Goal: Information Seeking & Learning: Learn about a topic

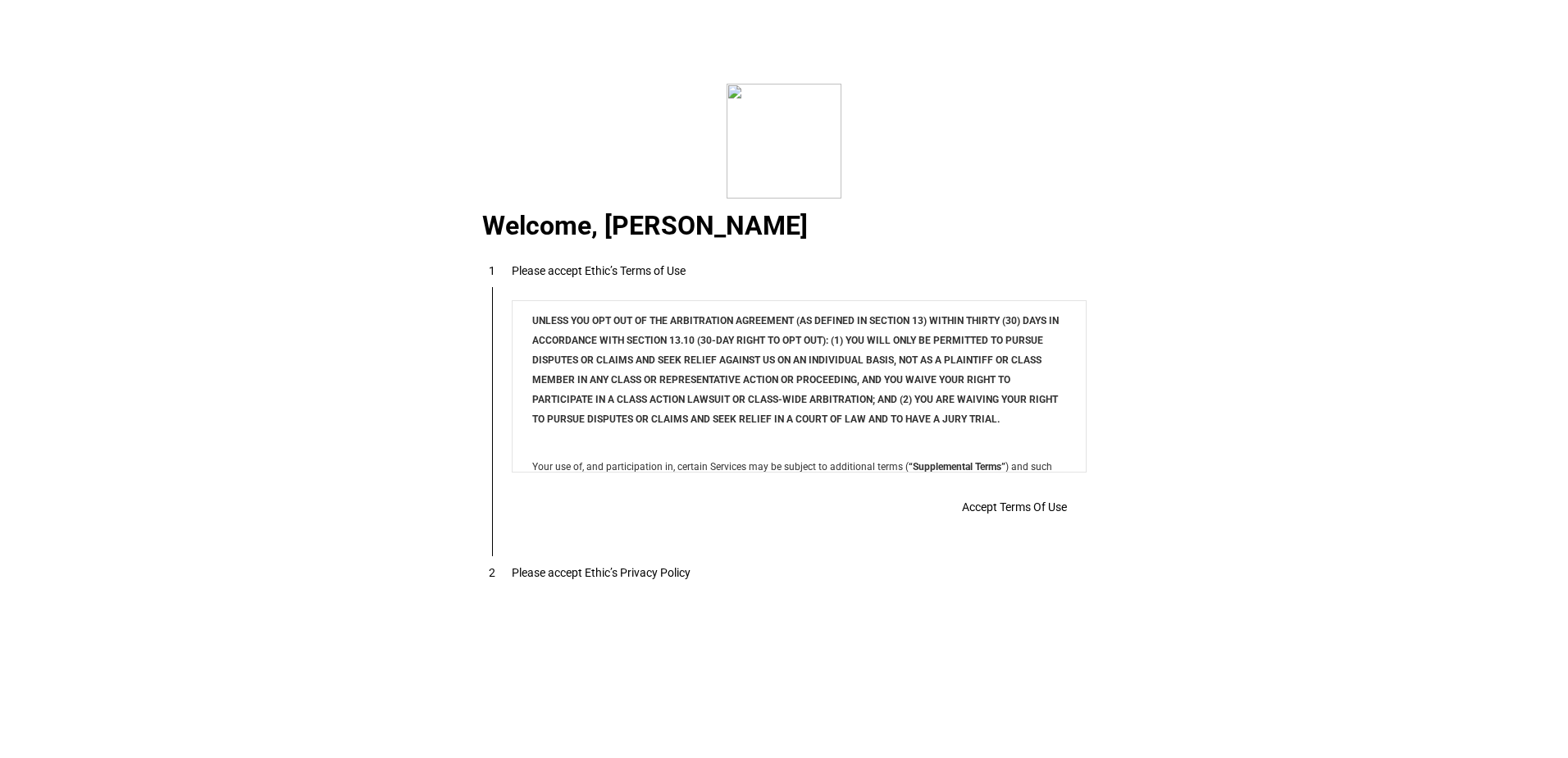
scroll to position [13286, 0]
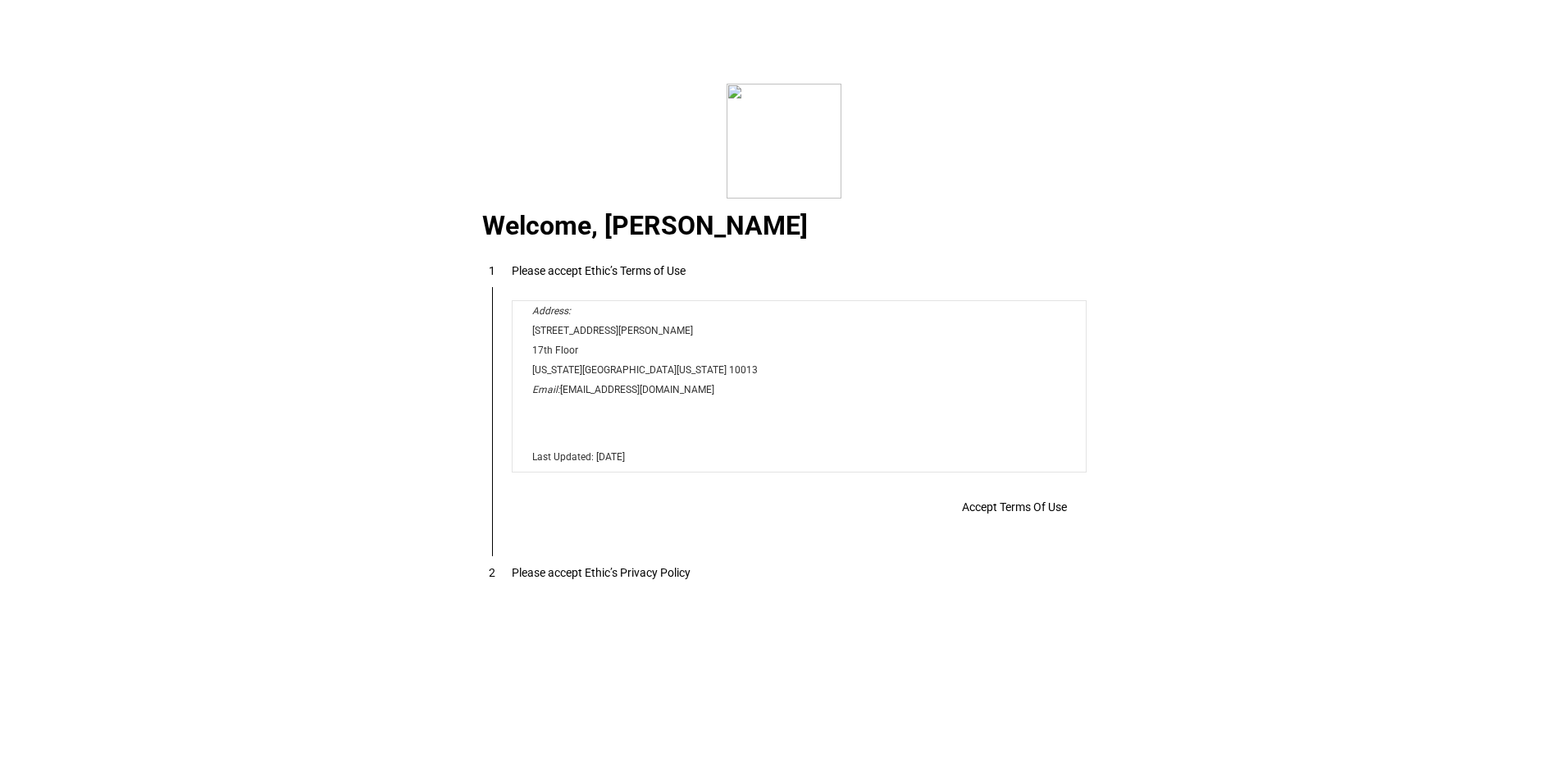
click at [962, 501] on span "Accept Terms Of Use" at bounding box center [1014, 508] width 105 height 13
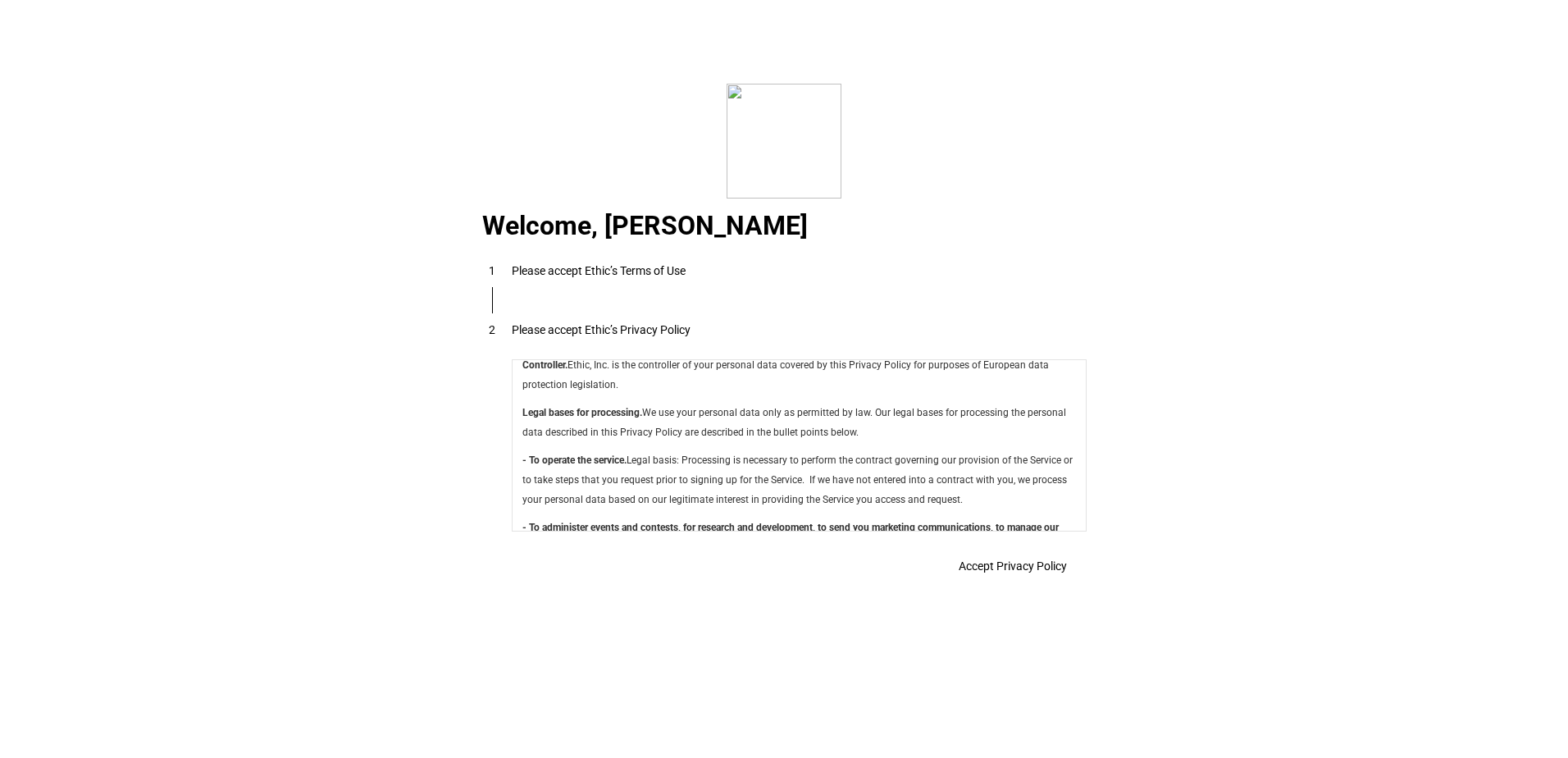
scroll to position [5840, 0]
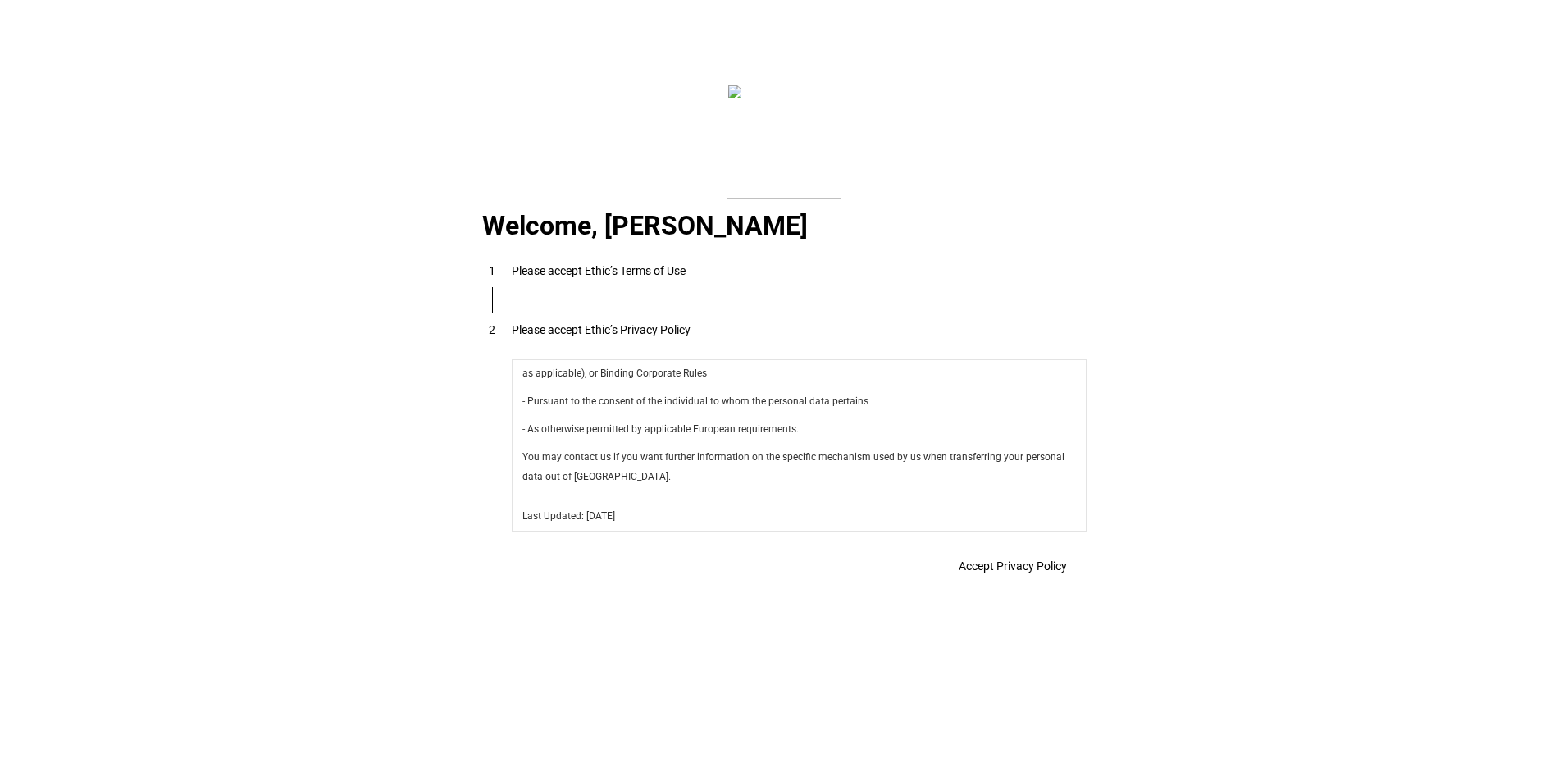
drag, startPoint x: 1072, startPoint y: 383, endPoint x: 1588, endPoint y: 966, distance: 778.6
click at [1022, 572] on span "Accept Privacy Policy" at bounding box center [1013, 566] width 109 height 13
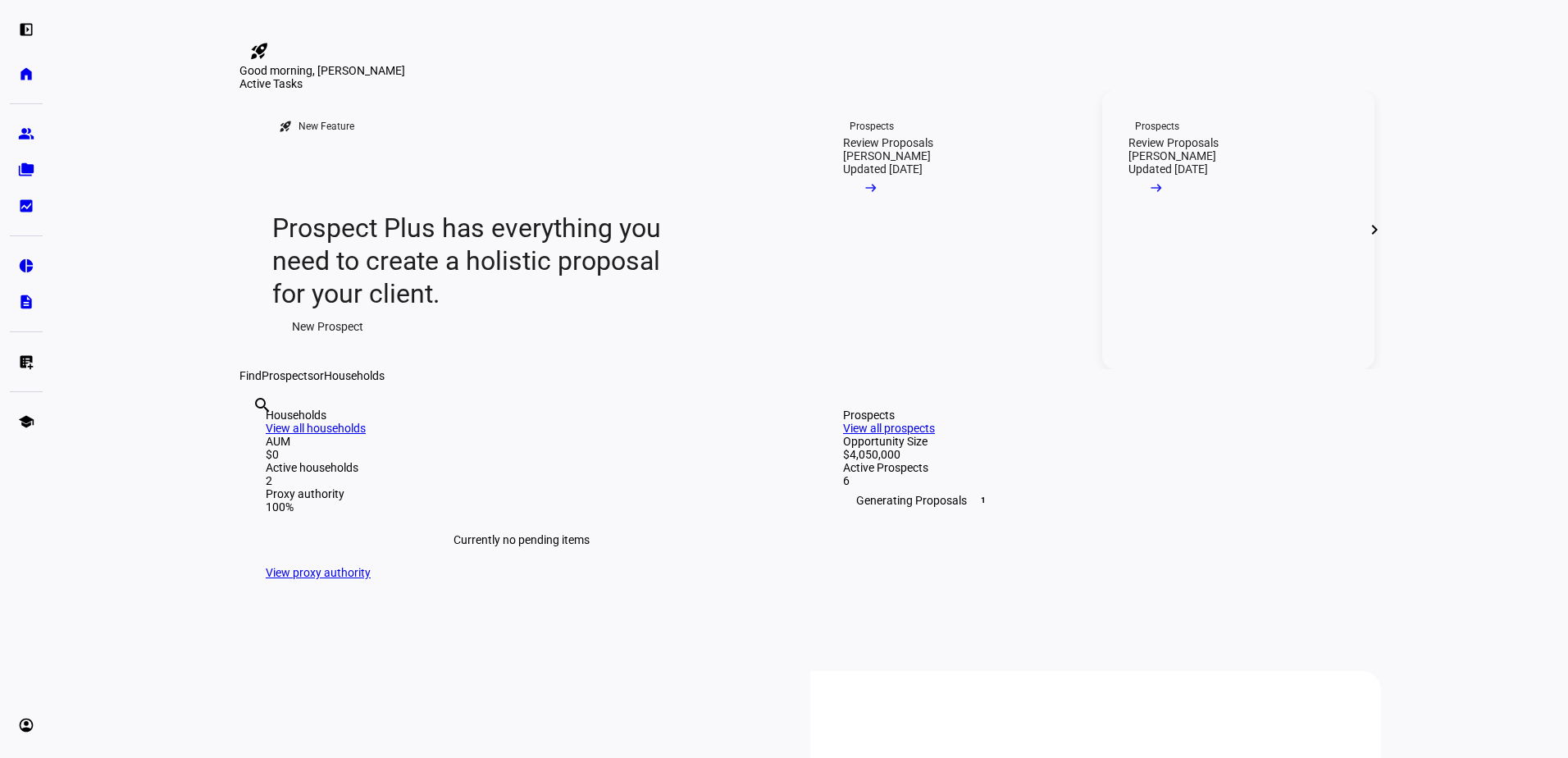
click at [1244, 370] on link "Prospects Review Proposals [PERSON_NAME] Updated [DATE] arrow_right_alt" at bounding box center [1238, 229] width 272 height 279
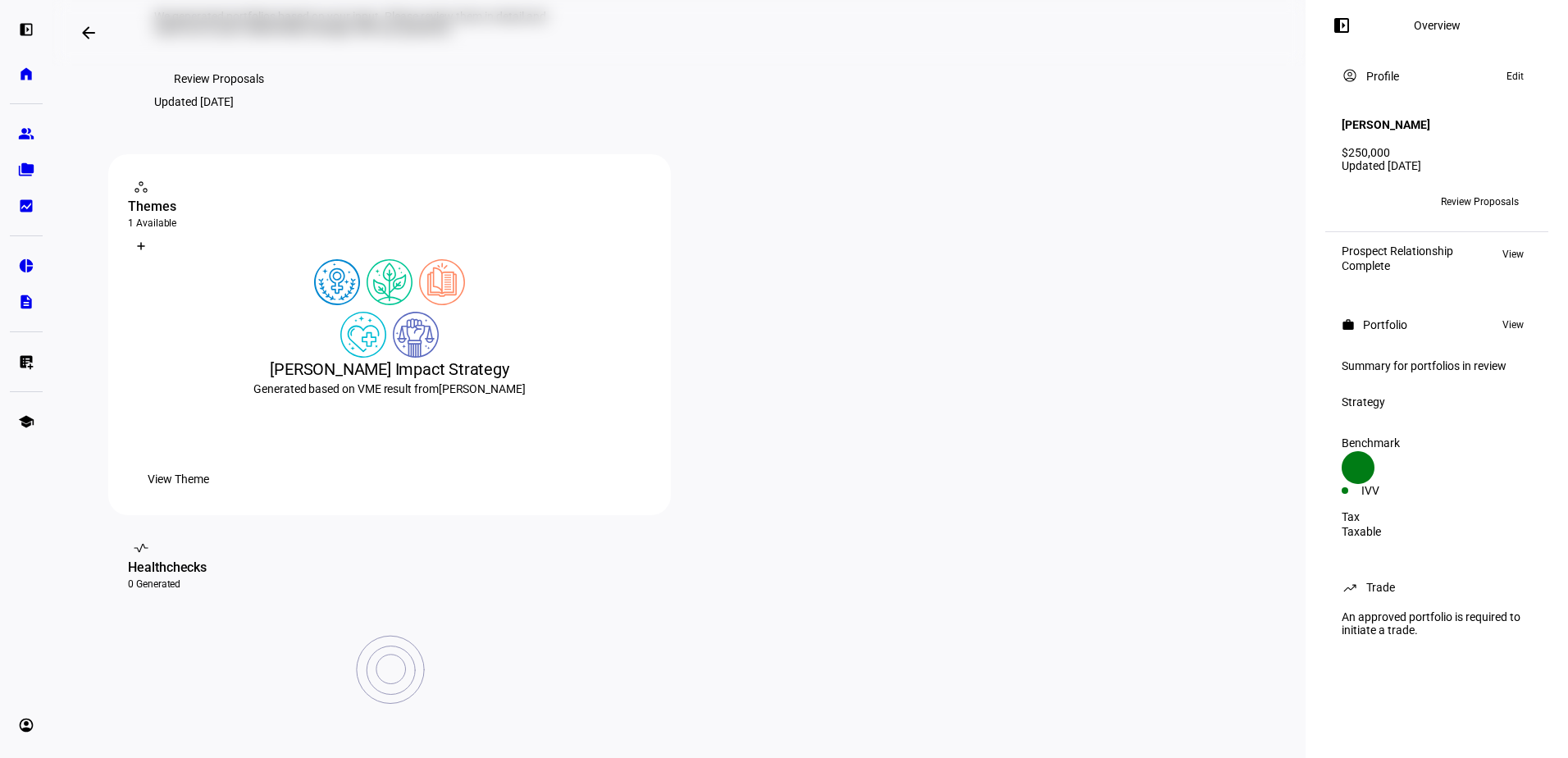
scroll to position [82, 0]
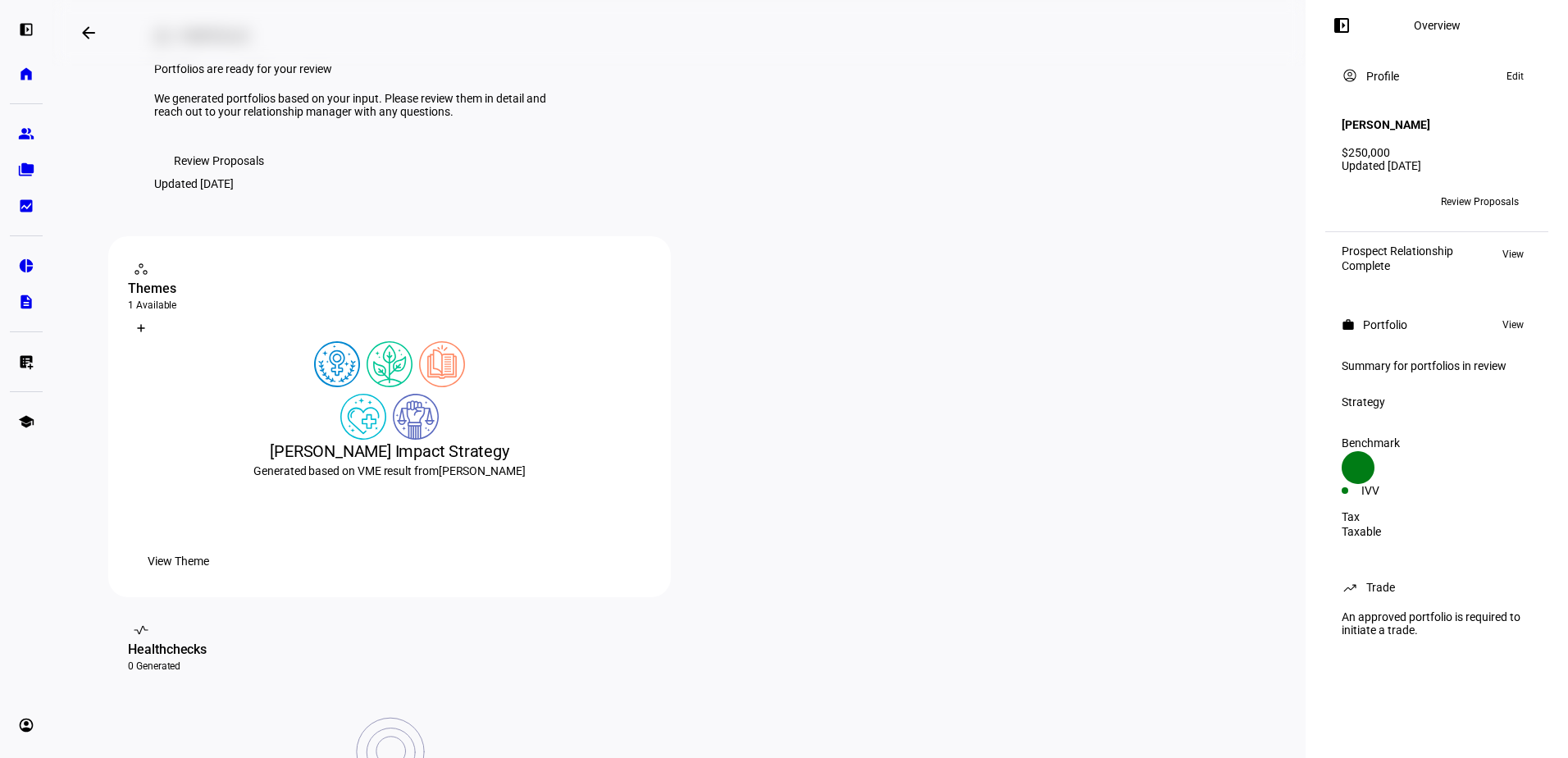
click at [195, 177] on span "Review Proposals" at bounding box center [218, 161] width 90 height 33
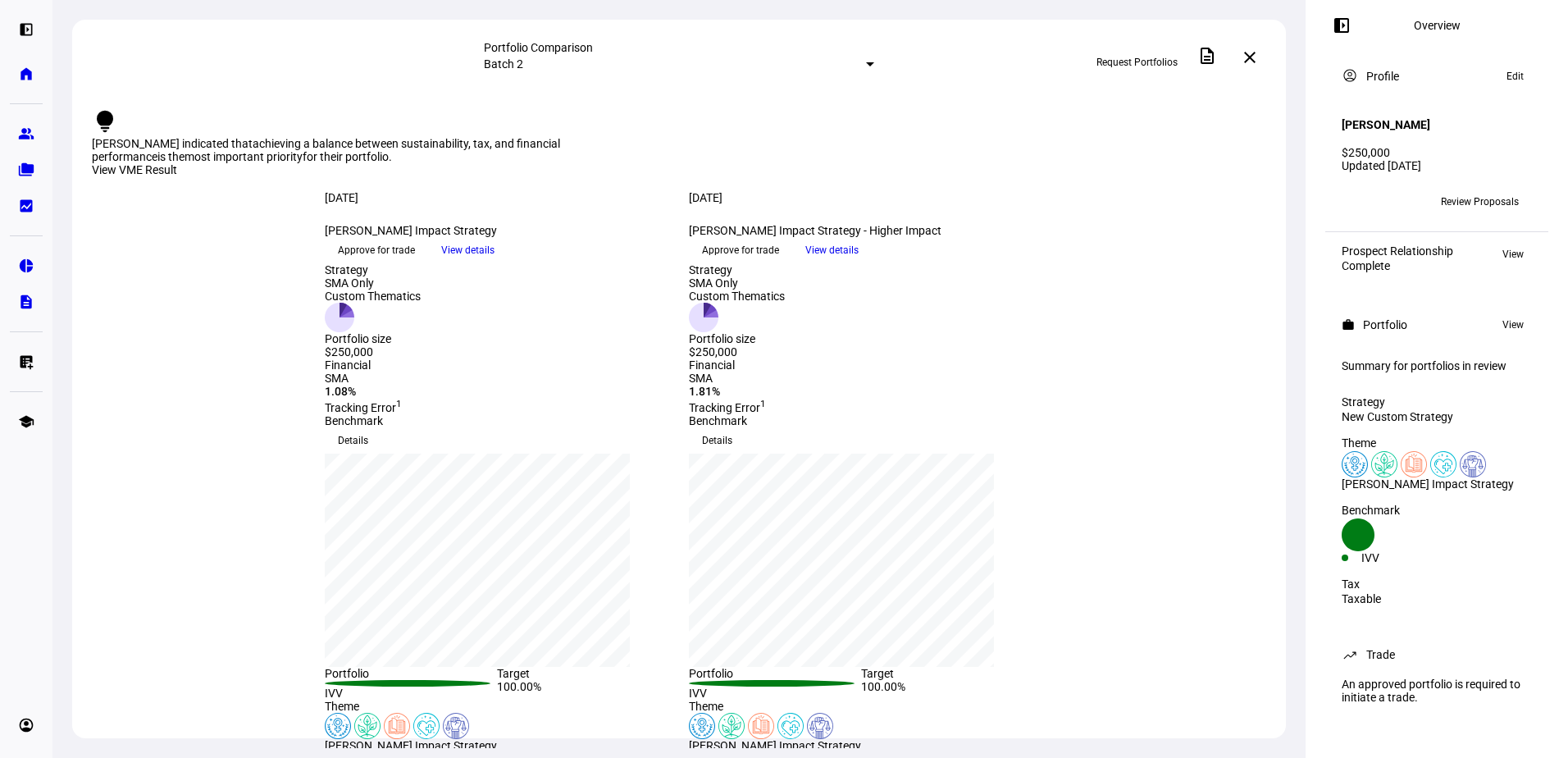
drag, startPoint x: 451, startPoint y: 127, endPoint x: 643, endPoint y: 145, distance: 192.8
click at [568, 145] on div "[PERSON_NAME] indicated that achieving a balance between sustainability, tax, a…" at bounding box center [329, 150] width 475 height 26
click at [1223, 264] on div "[DATE] more_vert [PERSON_NAME] Impact Strategy keyboard_arrow_down Approve for …" at bounding box center [678, 227] width 1214 height 72
click at [1256, 65] on span at bounding box center [1250, 58] width 40 height 40
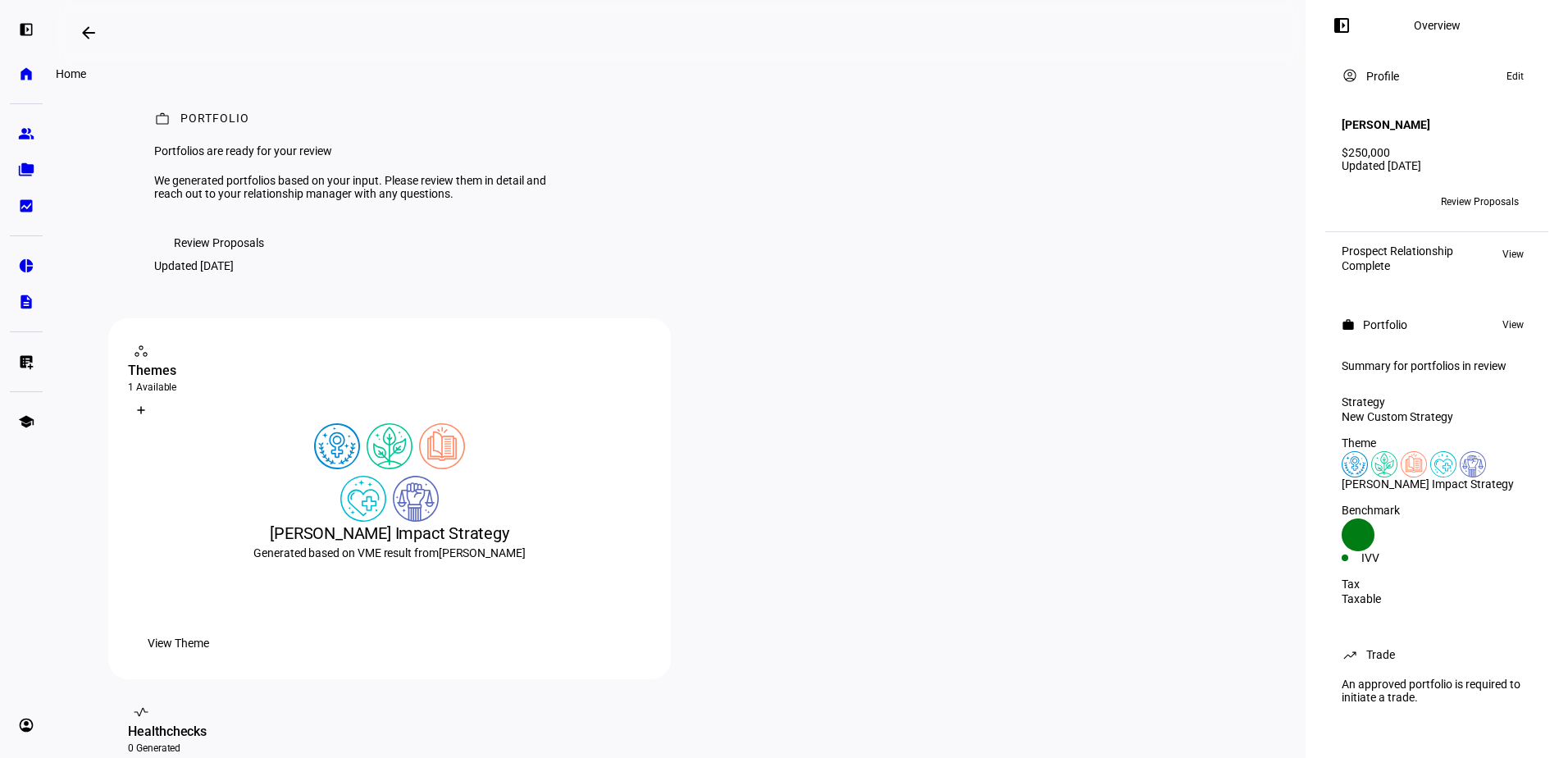
click at [28, 81] on eth-mat-symbol "home" at bounding box center [26, 73] width 16 height 16
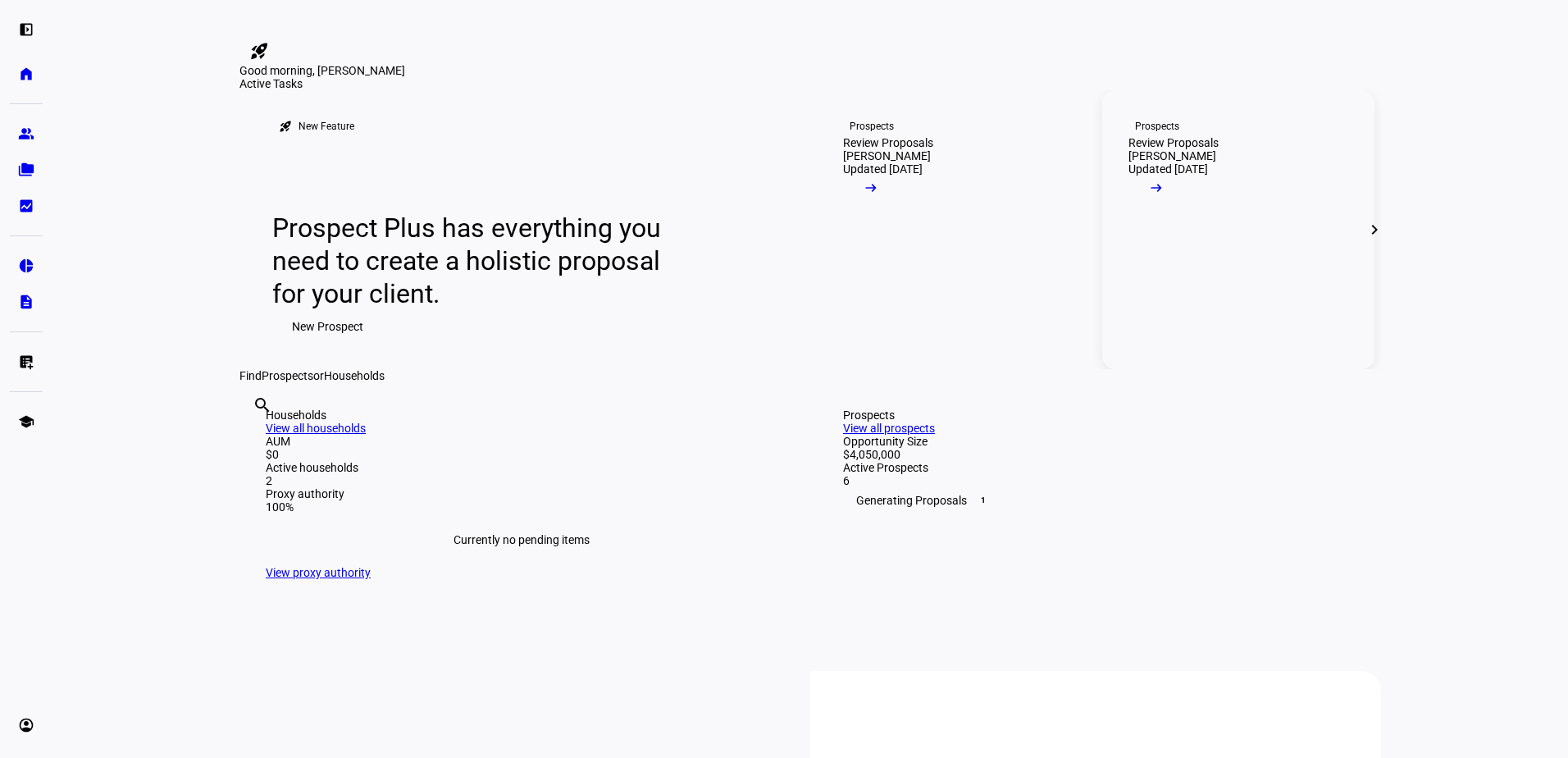
click at [1296, 349] on link "Prospects Review Proposals [PERSON_NAME] Updated [DATE] arrow_right_alt" at bounding box center [1238, 229] width 272 height 279
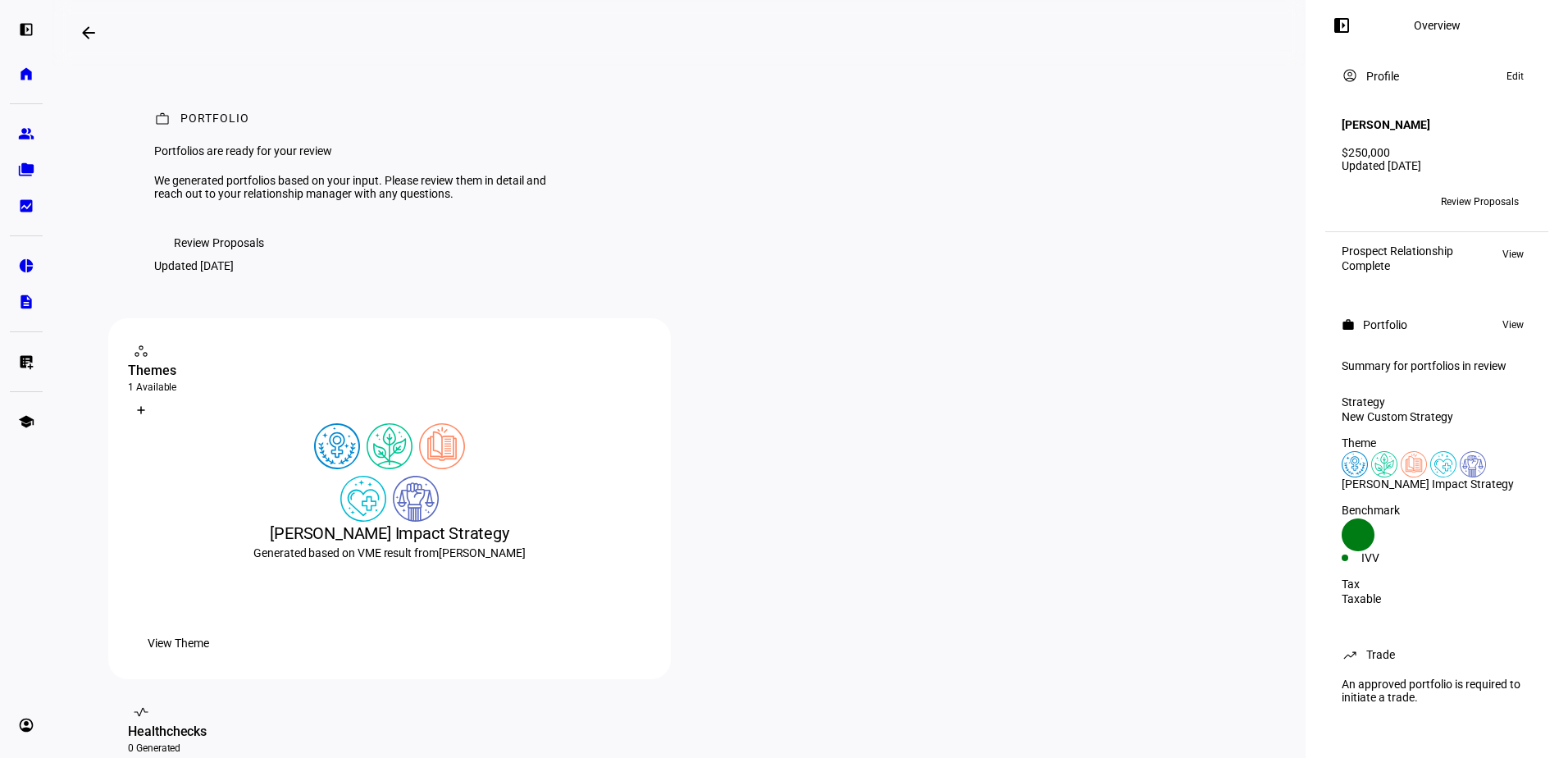
click at [246, 259] on span "Review Proposals" at bounding box center [218, 243] width 90 height 33
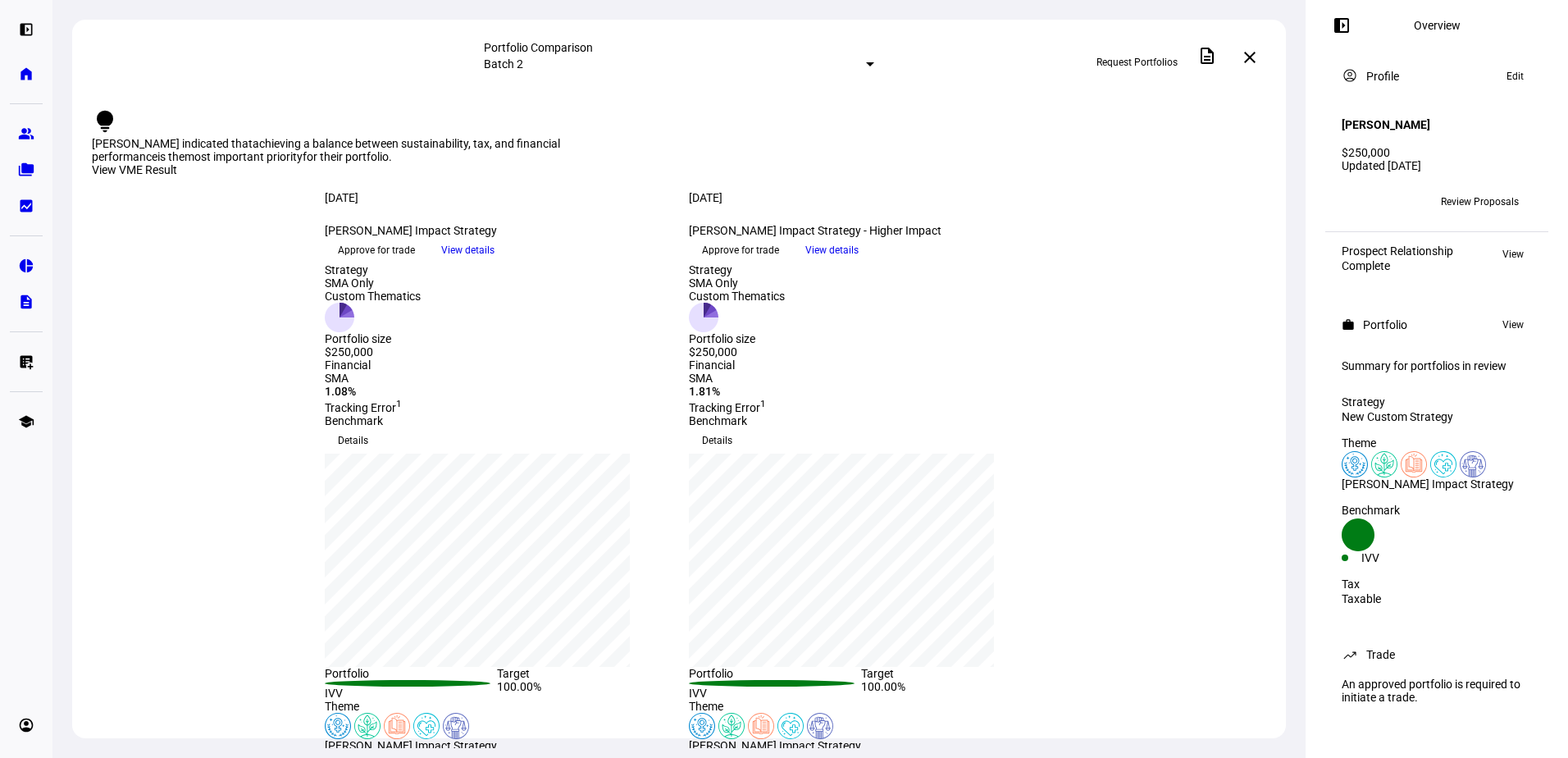
click at [1182, 264] on div "[DATE] more_vert [PERSON_NAME] Impact Strategy keyboard_arrow_down Approve for …" at bounding box center [678, 227] width 1214 height 72
click at [1253, 63] on span at bounding box center [1250, 58] width 40 height 40
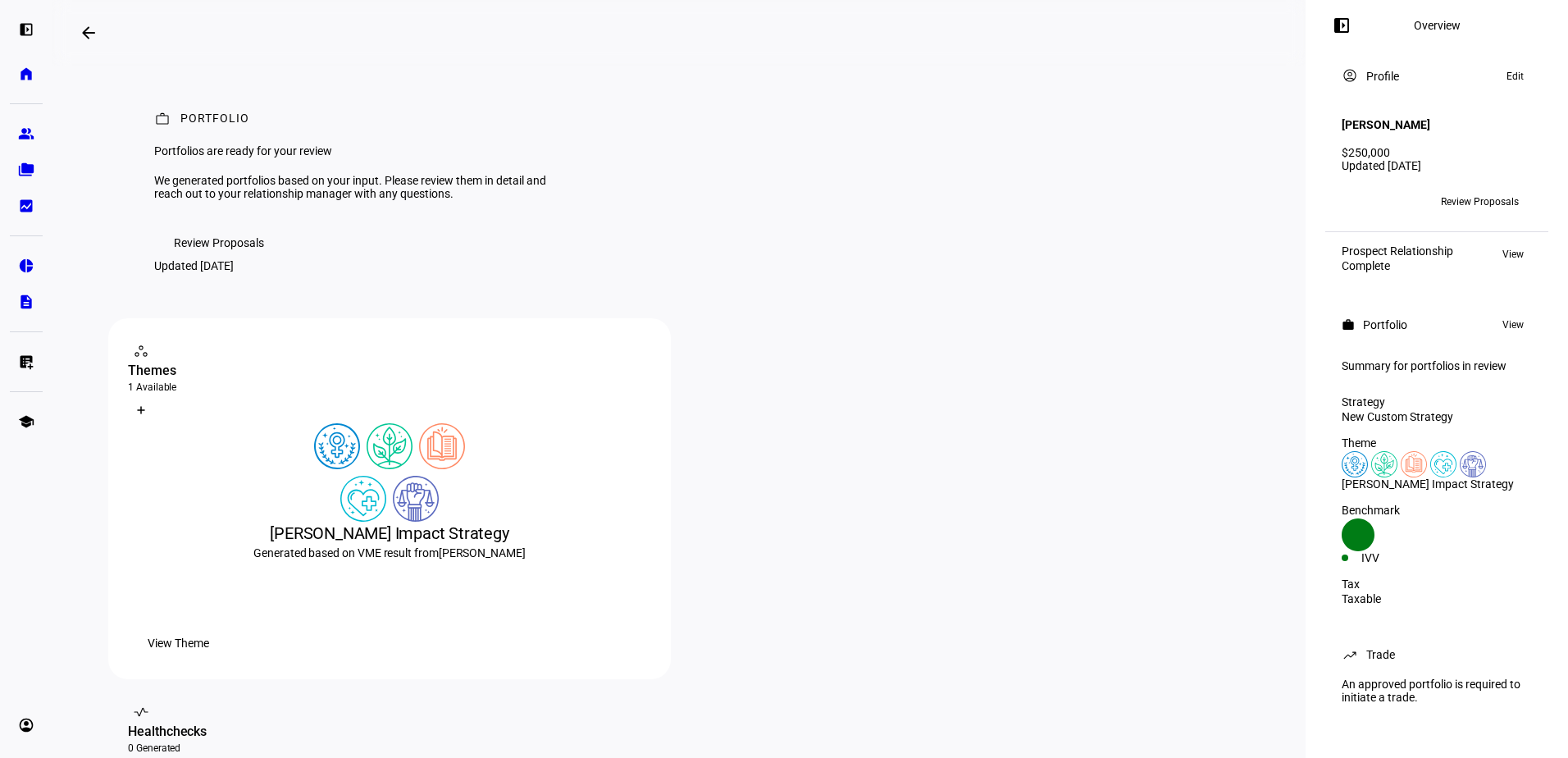
click at [266, 259] on span at bounding box center [218, 243] width 129 height 33
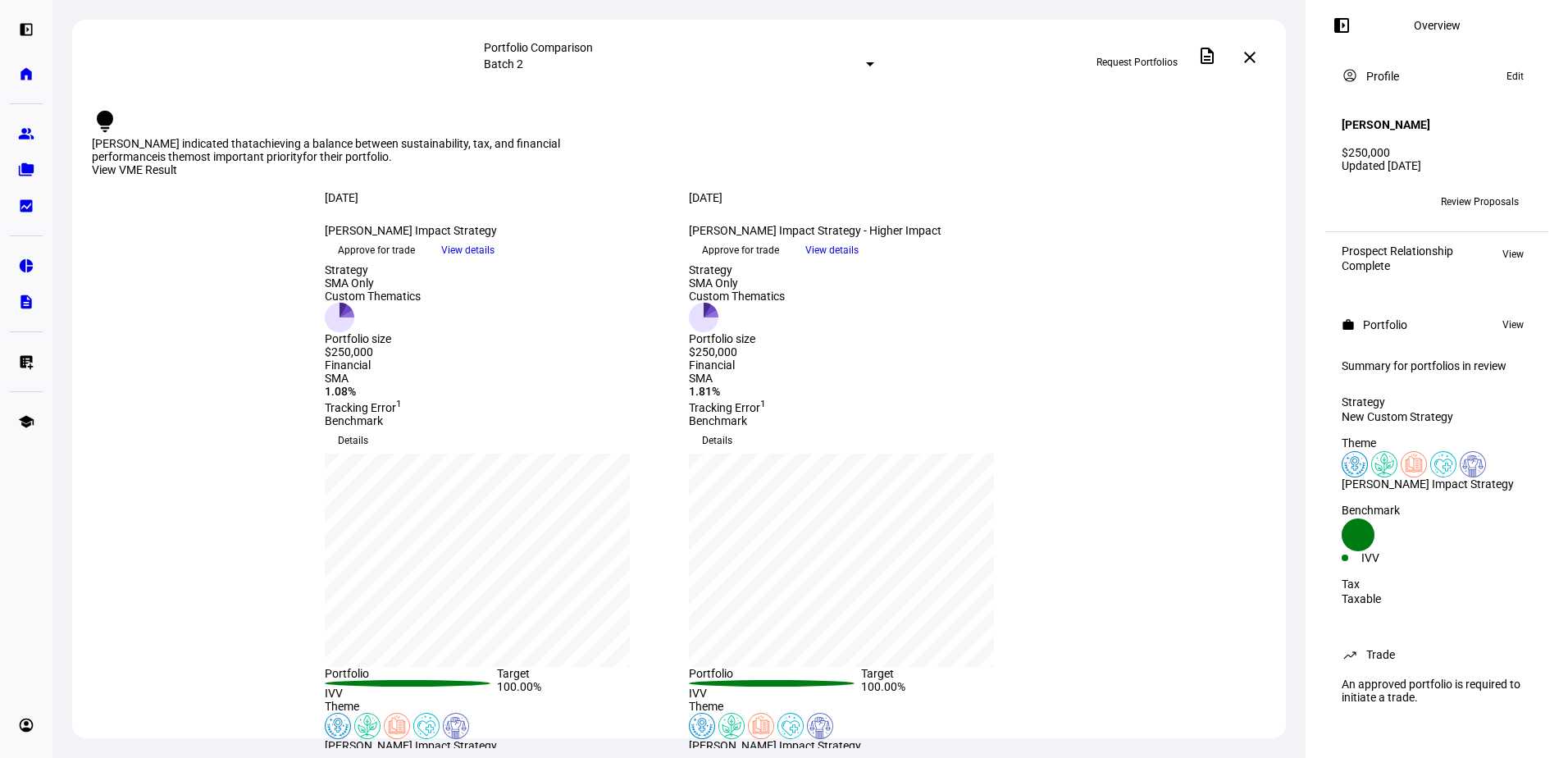
click at [1065, 264] on div "[DATE] more_vert [PERSON_NAME] Impact Strategy keyboard_arrow_down Approve for …" at bounding box center [678, 227] width 787 height 72
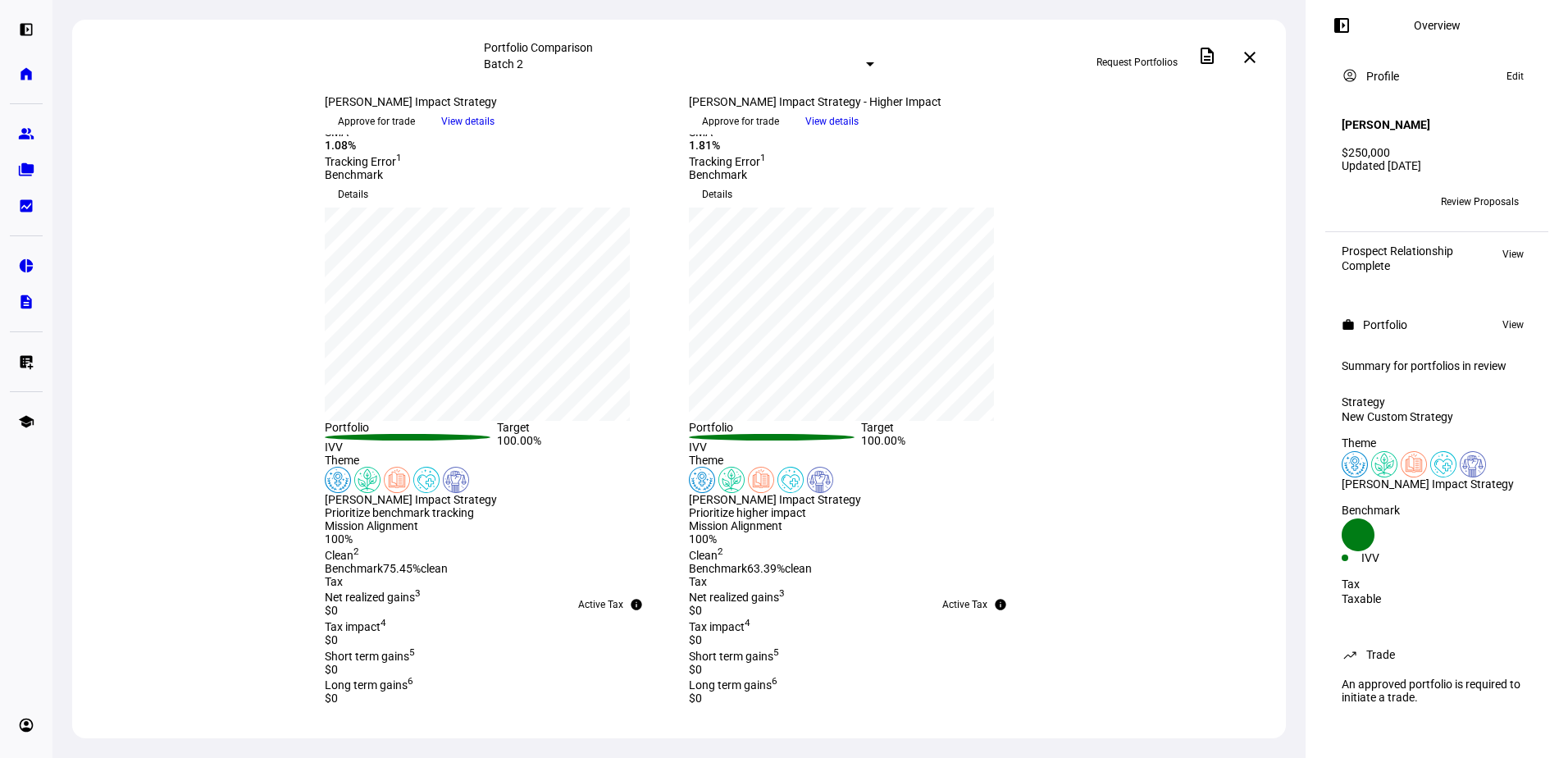
click at [523, 66] on mat-select-trigger "Batch 2" at bounding box center [503, 64] width 40 height 13
click at [685, 137] on div "Batch 1" at bounding box center [805, 130] width 287 height 13
click at [680, 71] on div "Batch 1" at bounding box center [674, 64] width 383 height 13
click at [692, 97] on div "Batch 2" at bounding box center [805, 91] width 287 height 13
click at [1265, 64] on span at bounding box center [1250, 58] width 40 height 40
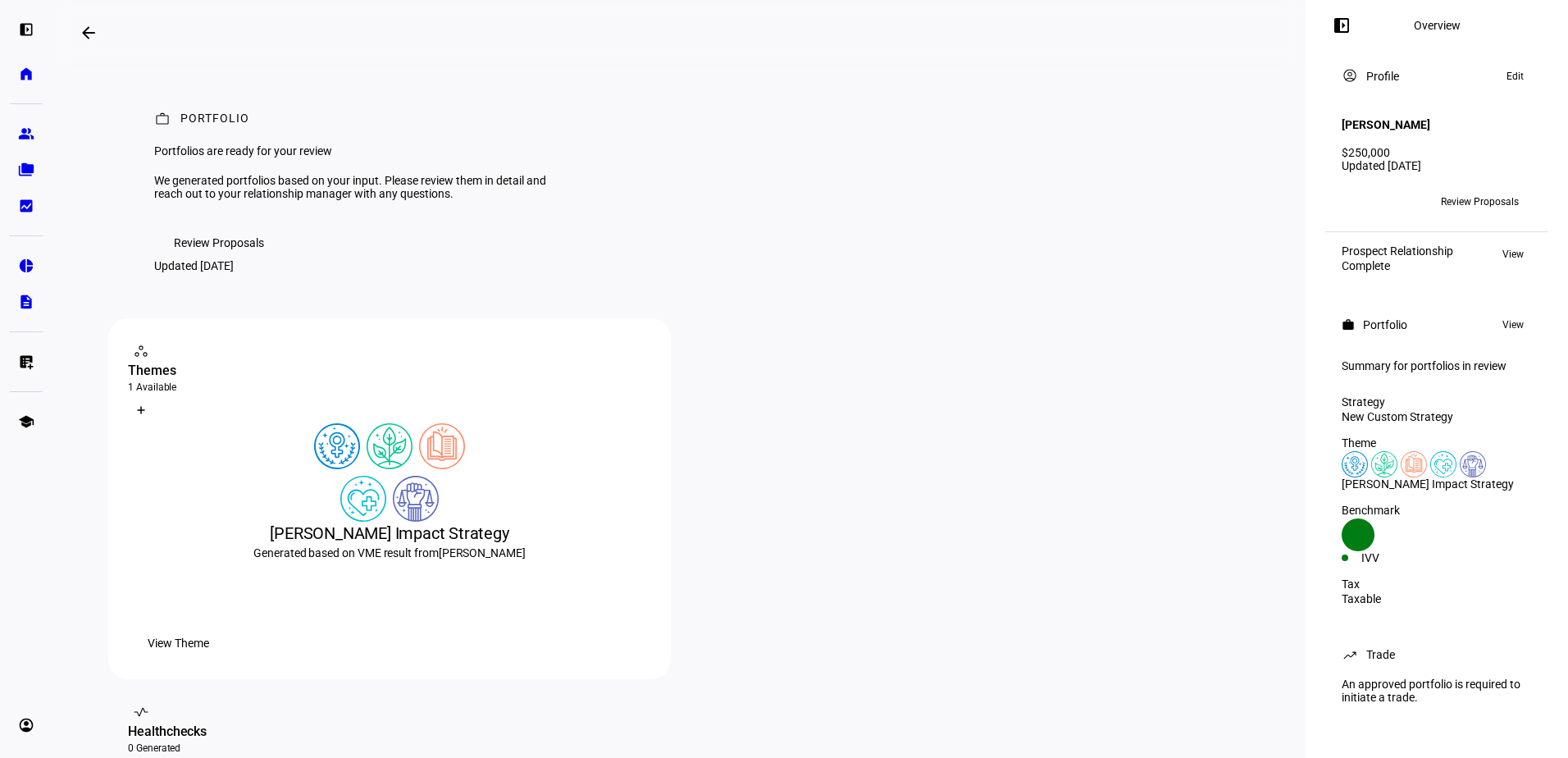
click at [231, 259] on span "Review Proposals" at bounding box center [218, 243] width 90 height 33
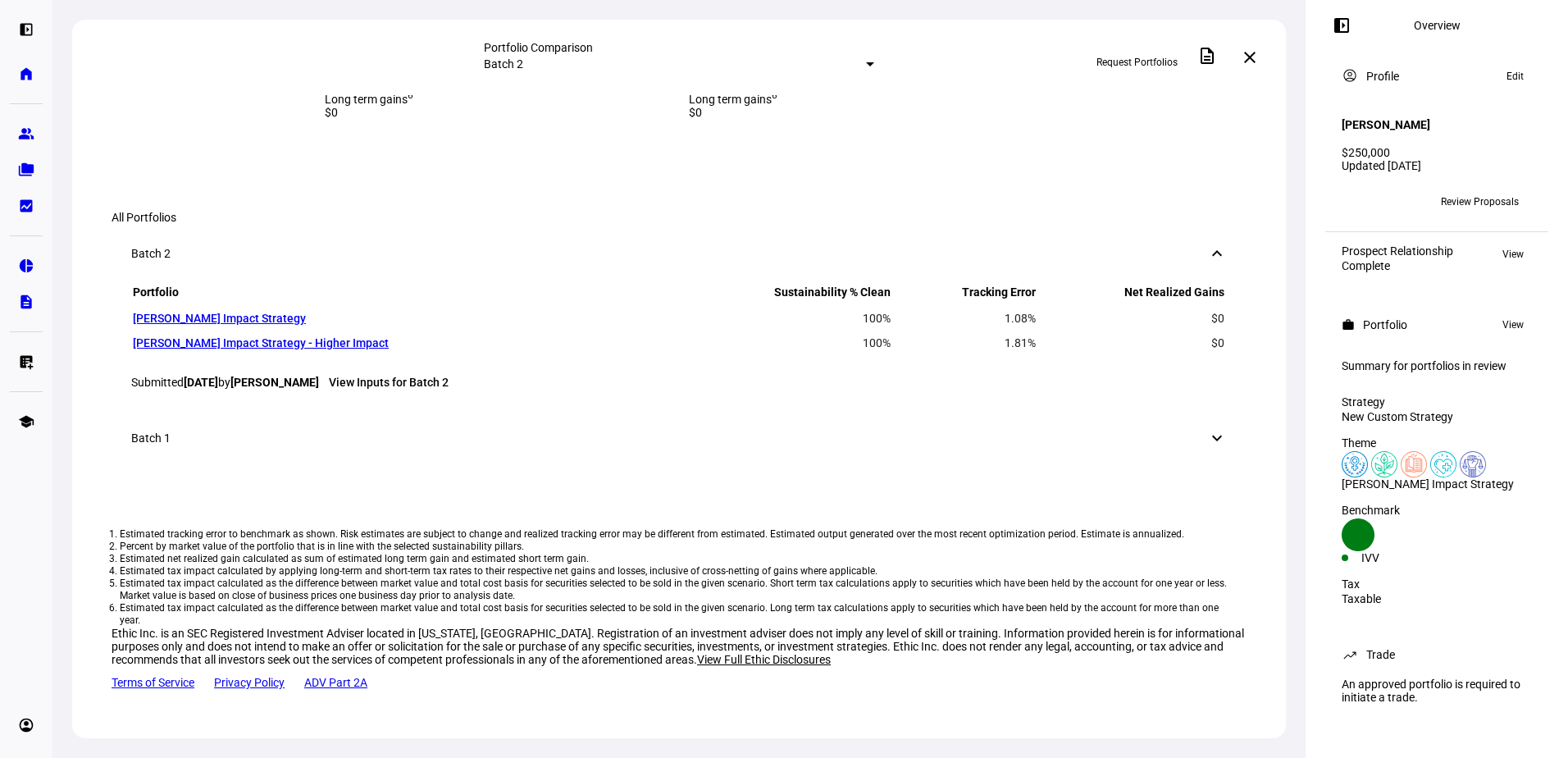
scroll to position [1313, 0]
click at [349, 350] on link "[PERSON_NAME] Impact Strategy - Higher Impact" at bounding box center [261, 343] width 256 height 13
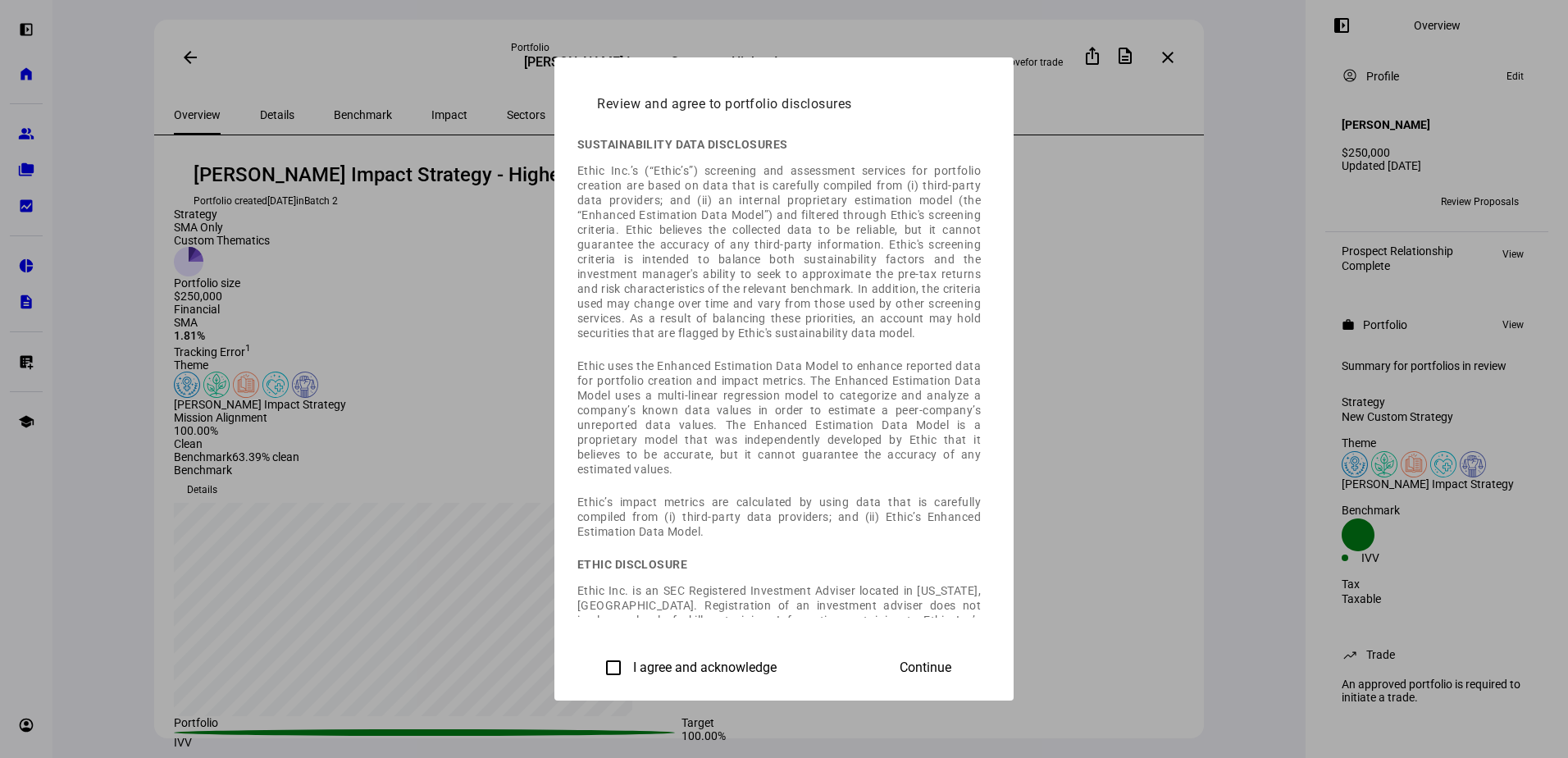
click at [1289, 330] on div at bounding box center [784, 379] width 1568 height 758
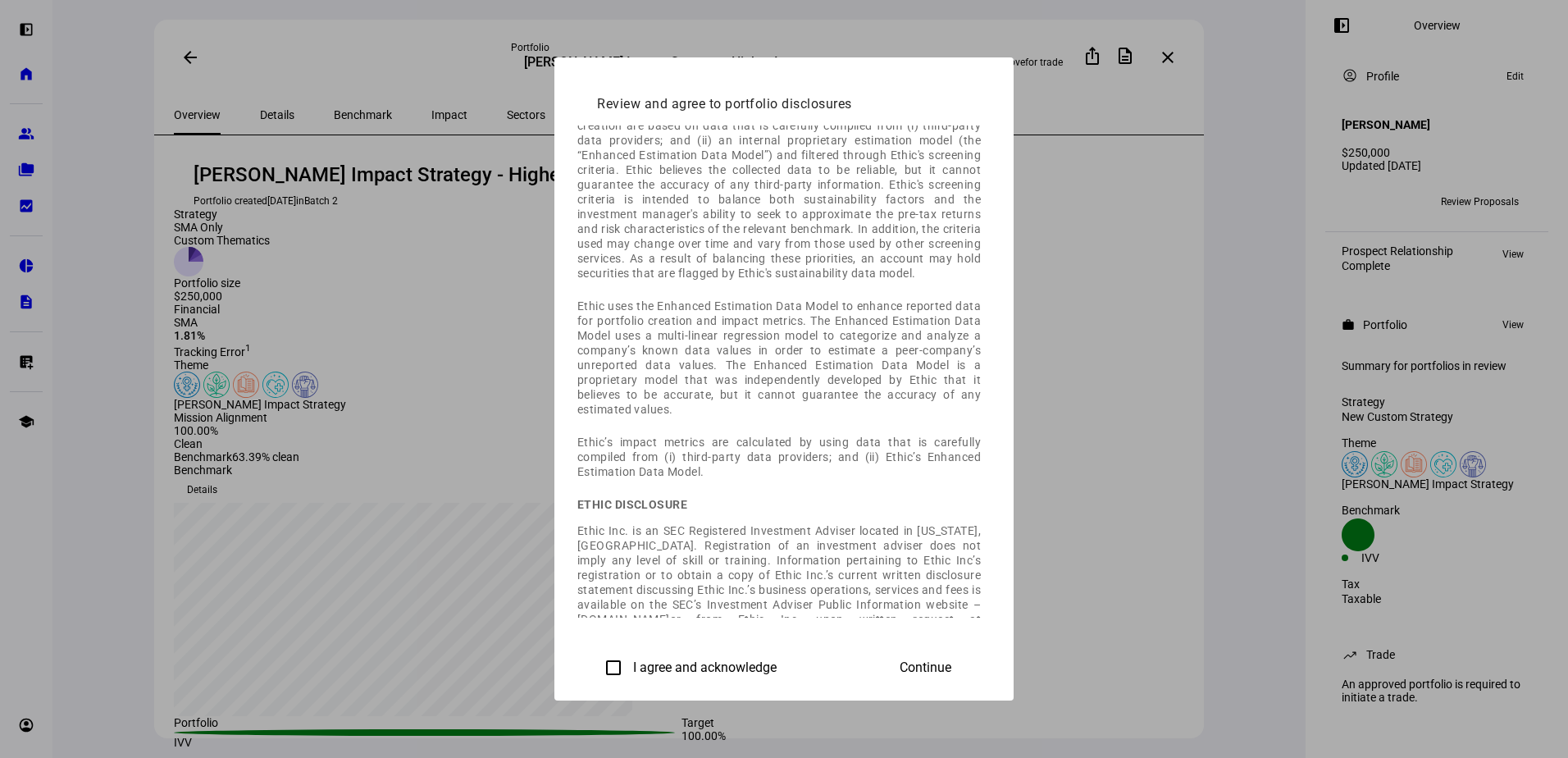
scroll to position [115, 0]
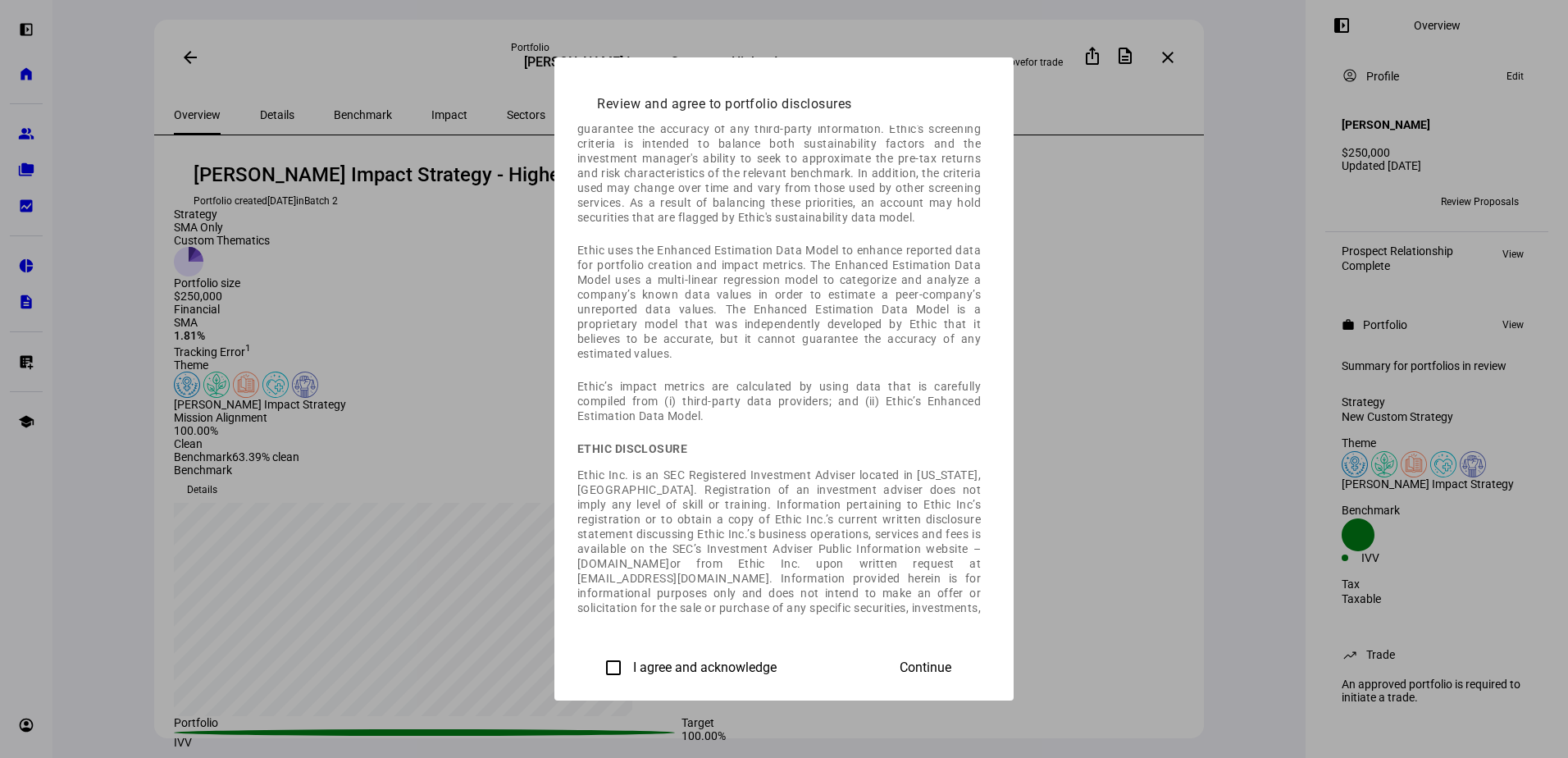
click at [276, 348] on div at bounding box center [784, 379] width 1568 height 758
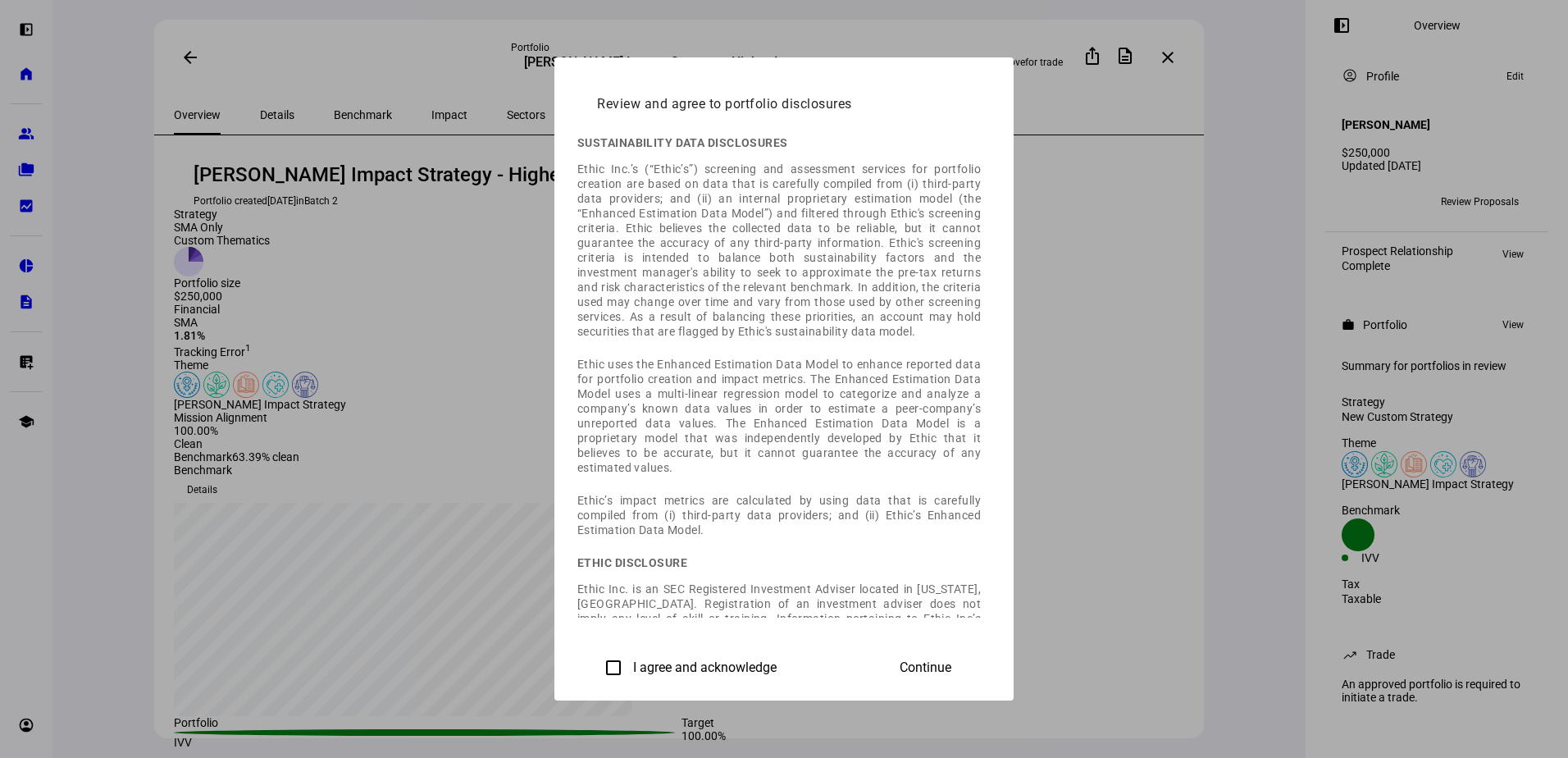
scroll to position [0, 0]
click at [597, 666] on input "I agree and acknowledge" at bounding box center [613, 667] width 33 height 33
checkbox input "true"
click at [951, 673] on span "Continue" at bounding box center [925, 668] width 52 height 15
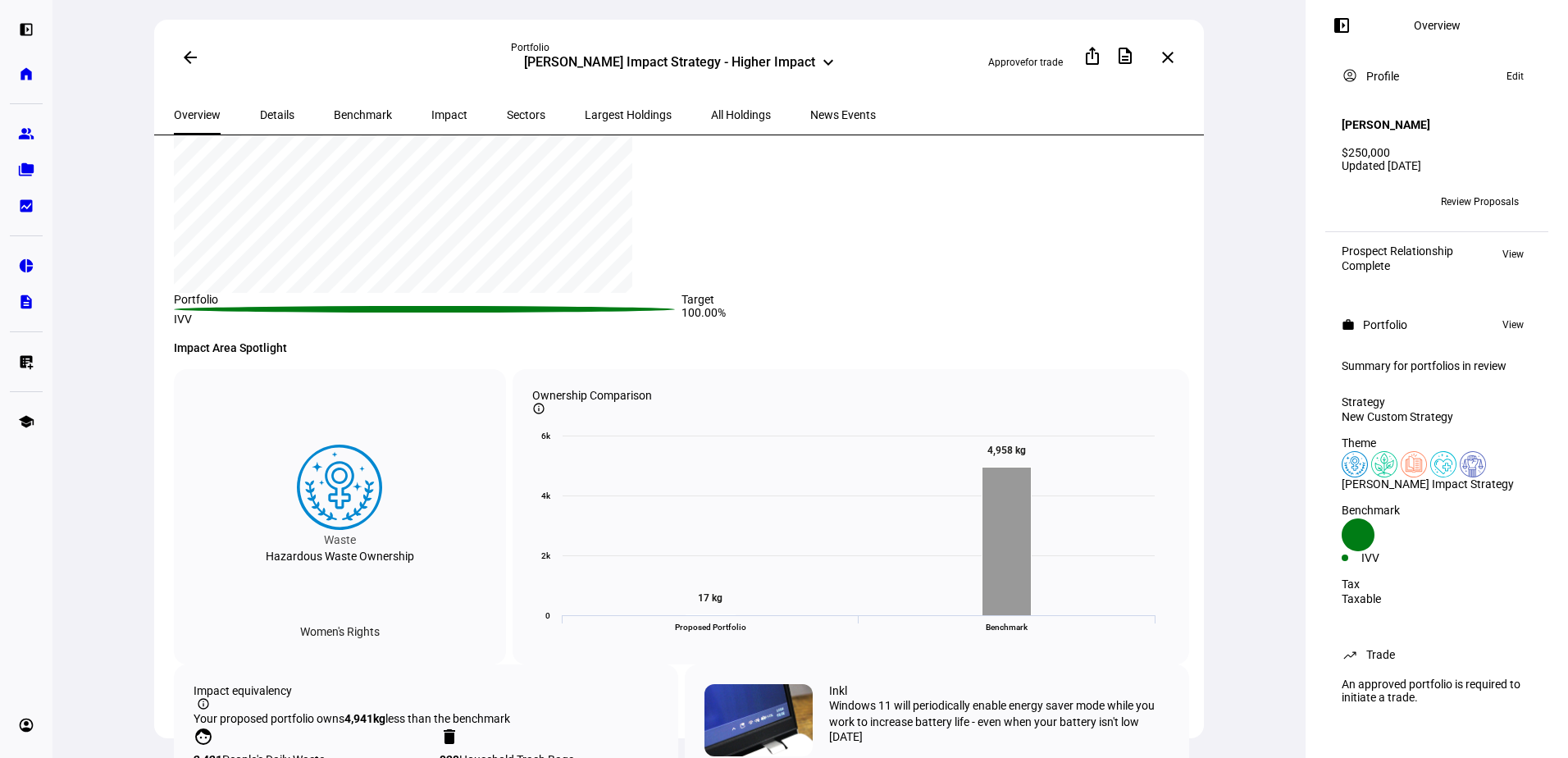
scroll to position [246, 0]
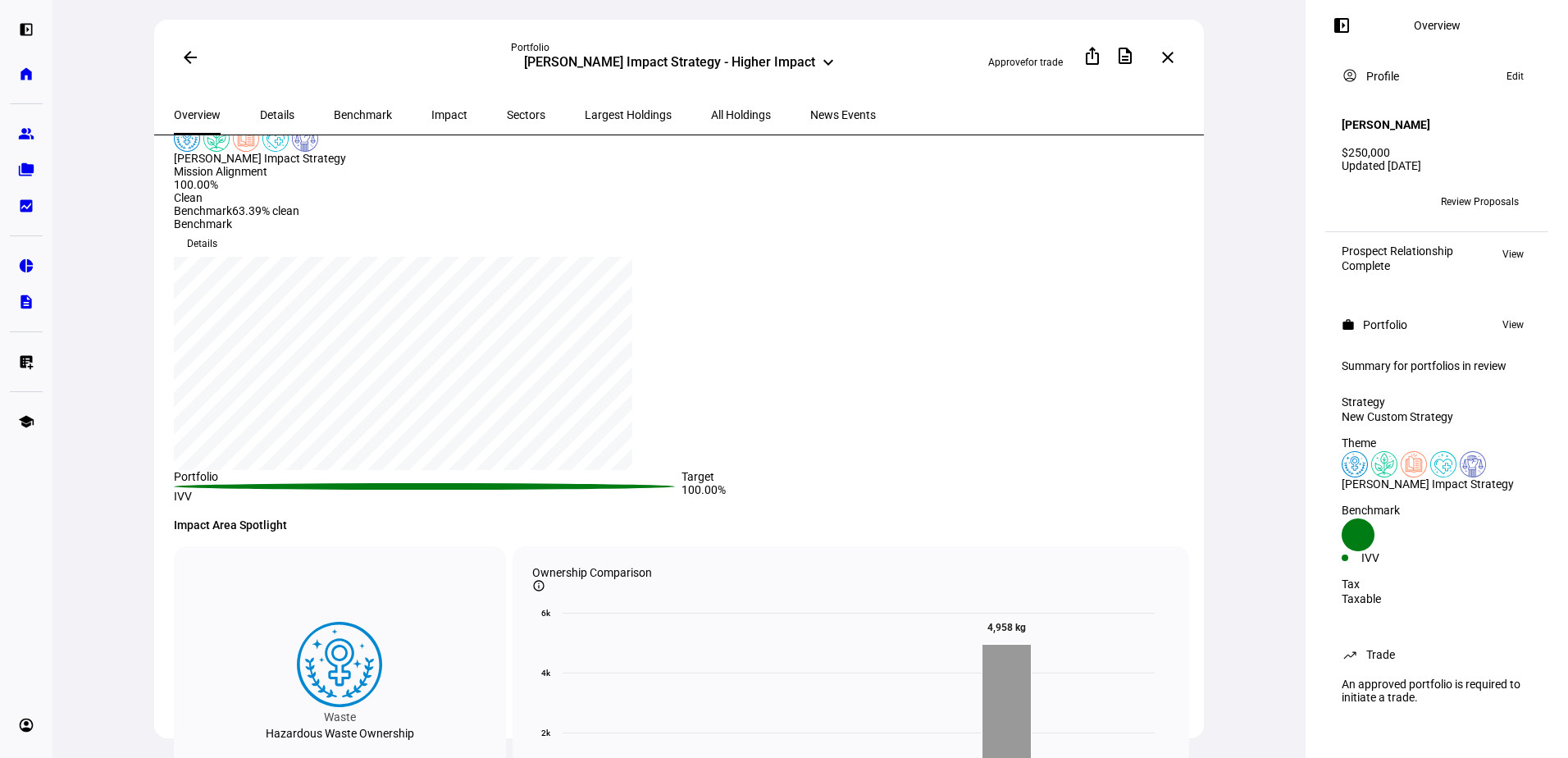
click at [595, 109] on span "Largest Holdings" at bounding box center [628, 114] width 87 height 11
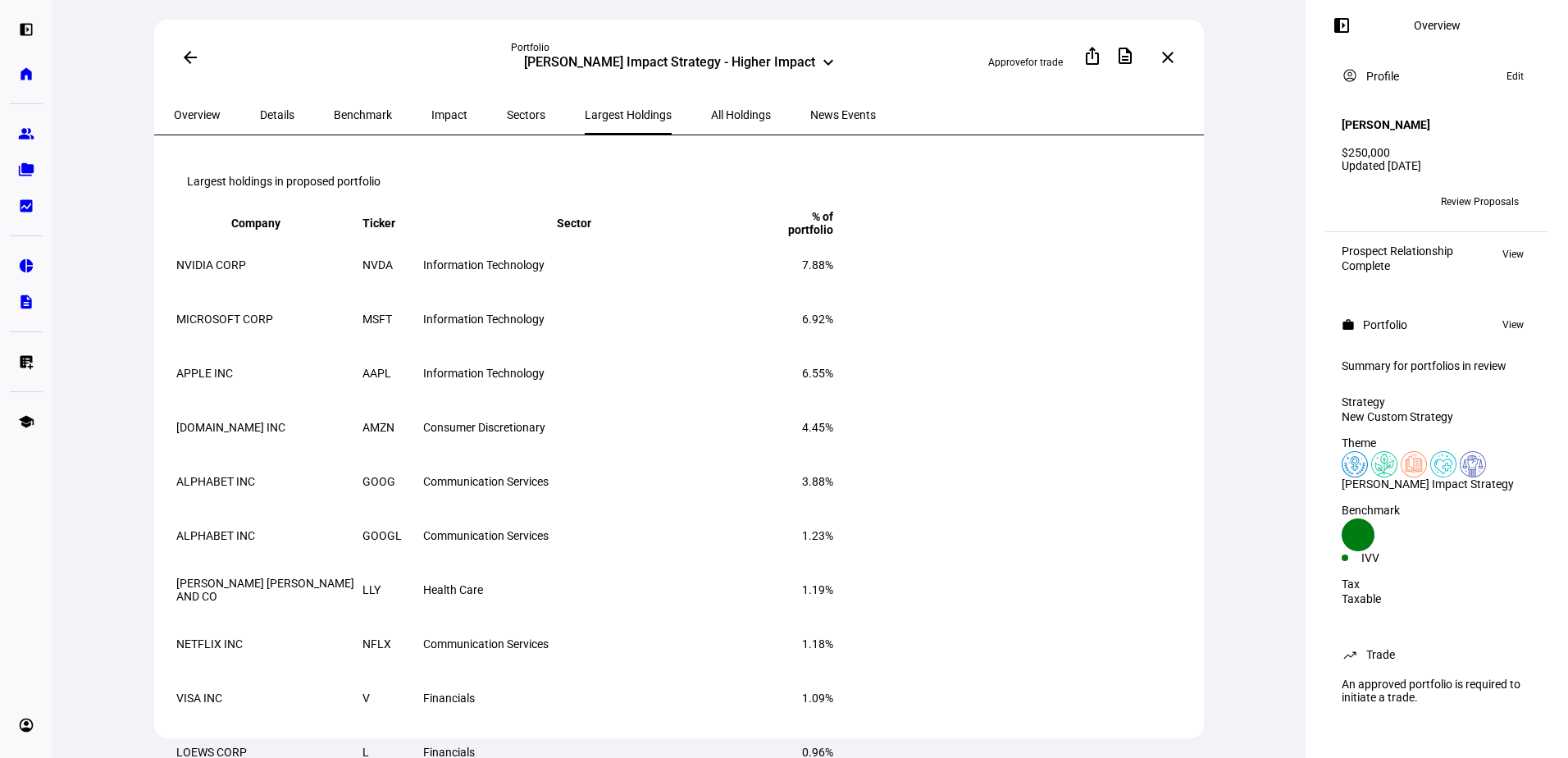
click at [711, 109] on span "All Holdings" at bounding box center [741, 114] width 60 height 11
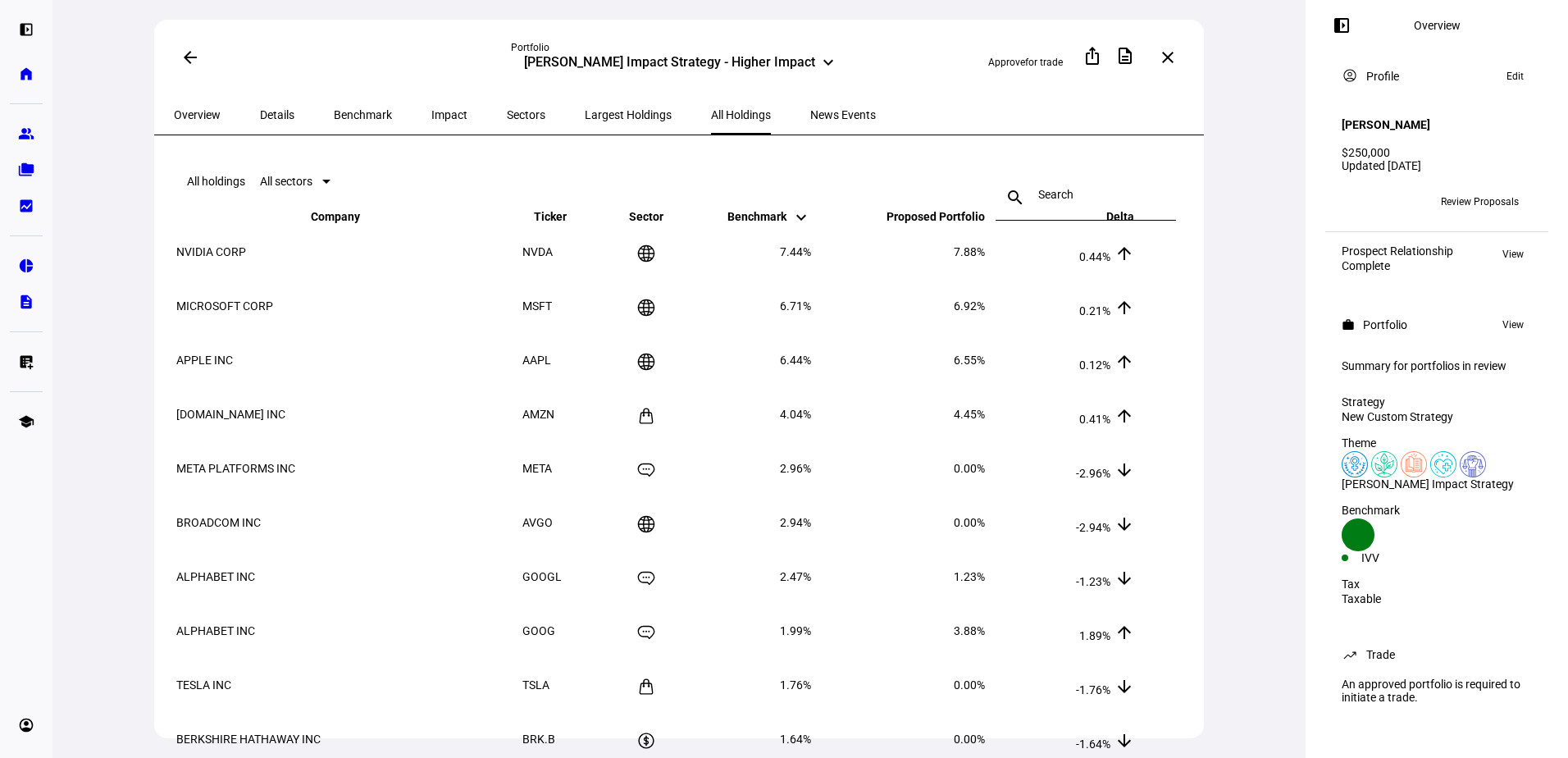
click at [506, 112] on span "Sectors" at bounding box center [525, 114] width 39 height 11
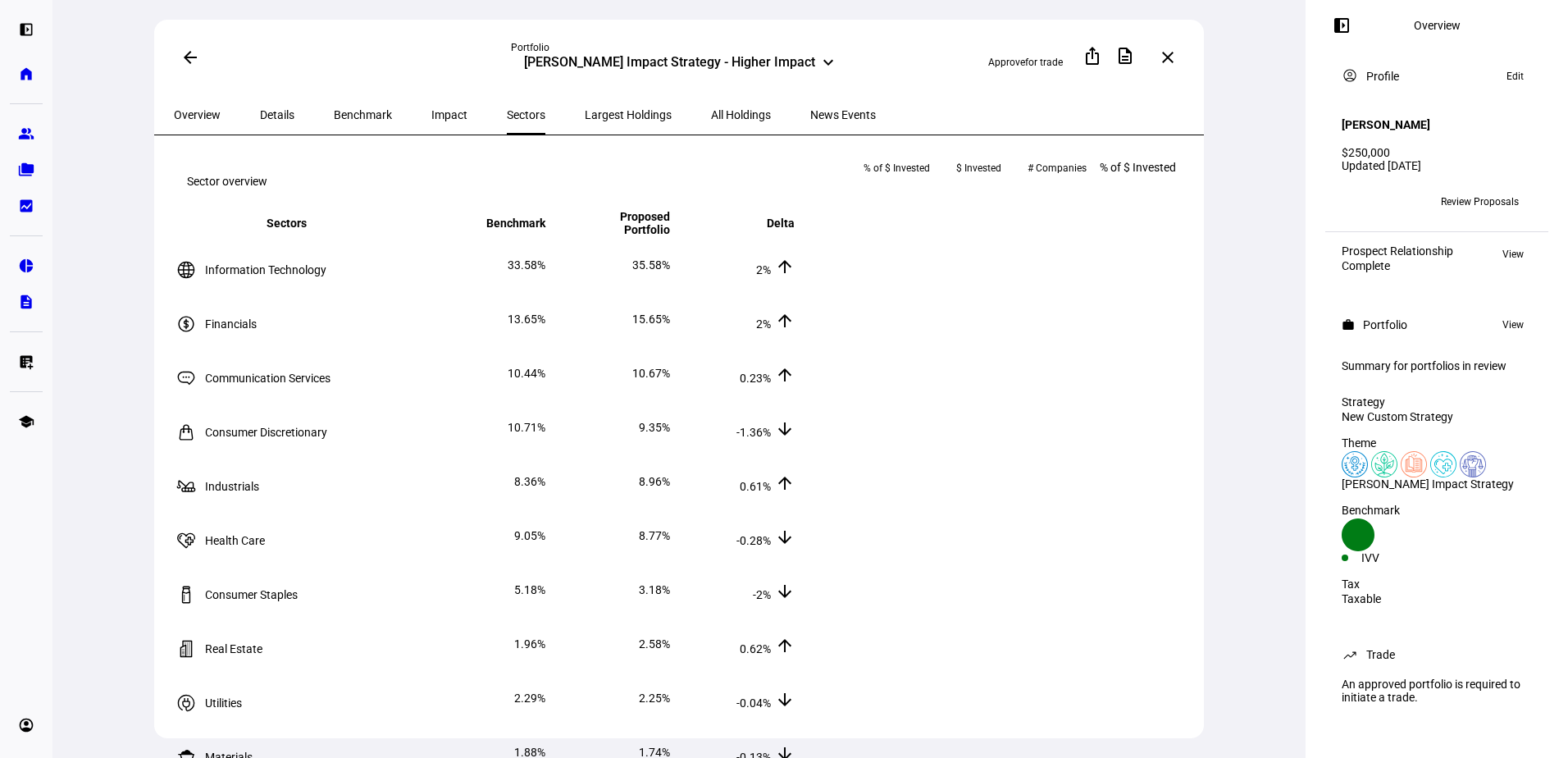
click at [432, 112] on span "Impact" at bounding box center [450, 114] width 36 height 11
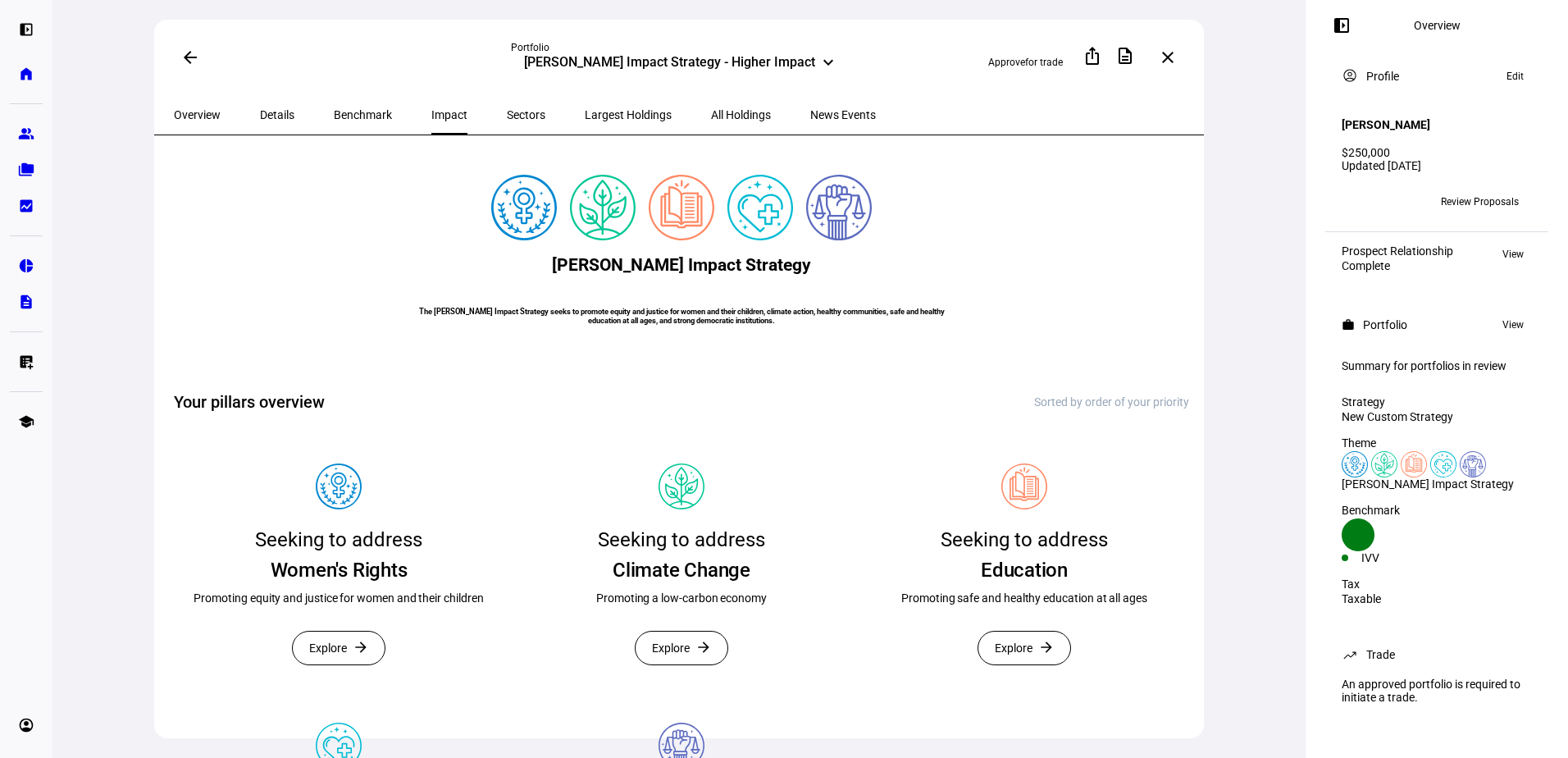
click at [351, 114] on span "Benchmark" at bounding box center [363, 114] width 59 height 11
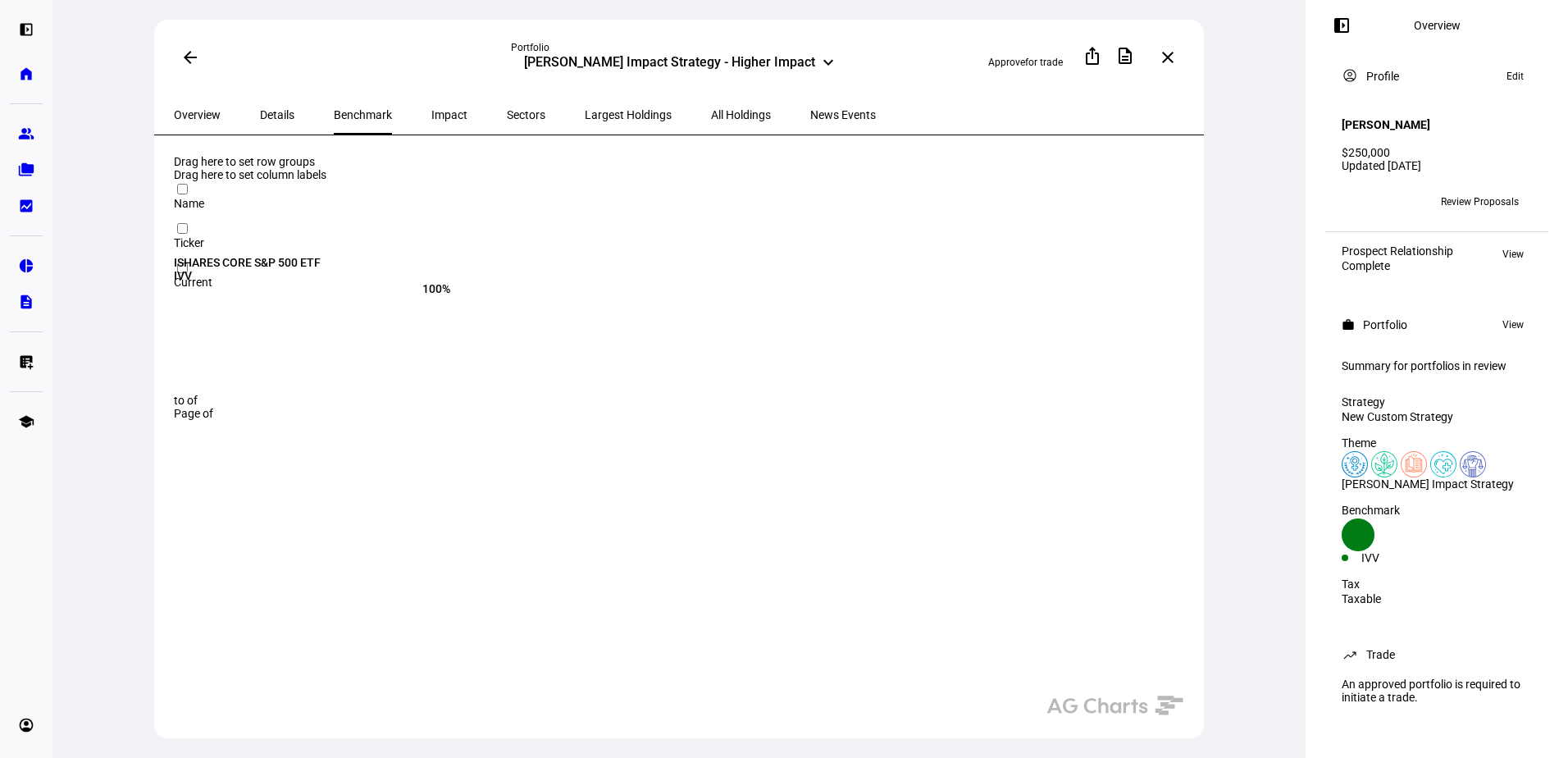
click at [275, 109] on span "Details" at bounding box center [277, 114] width 34 height 11
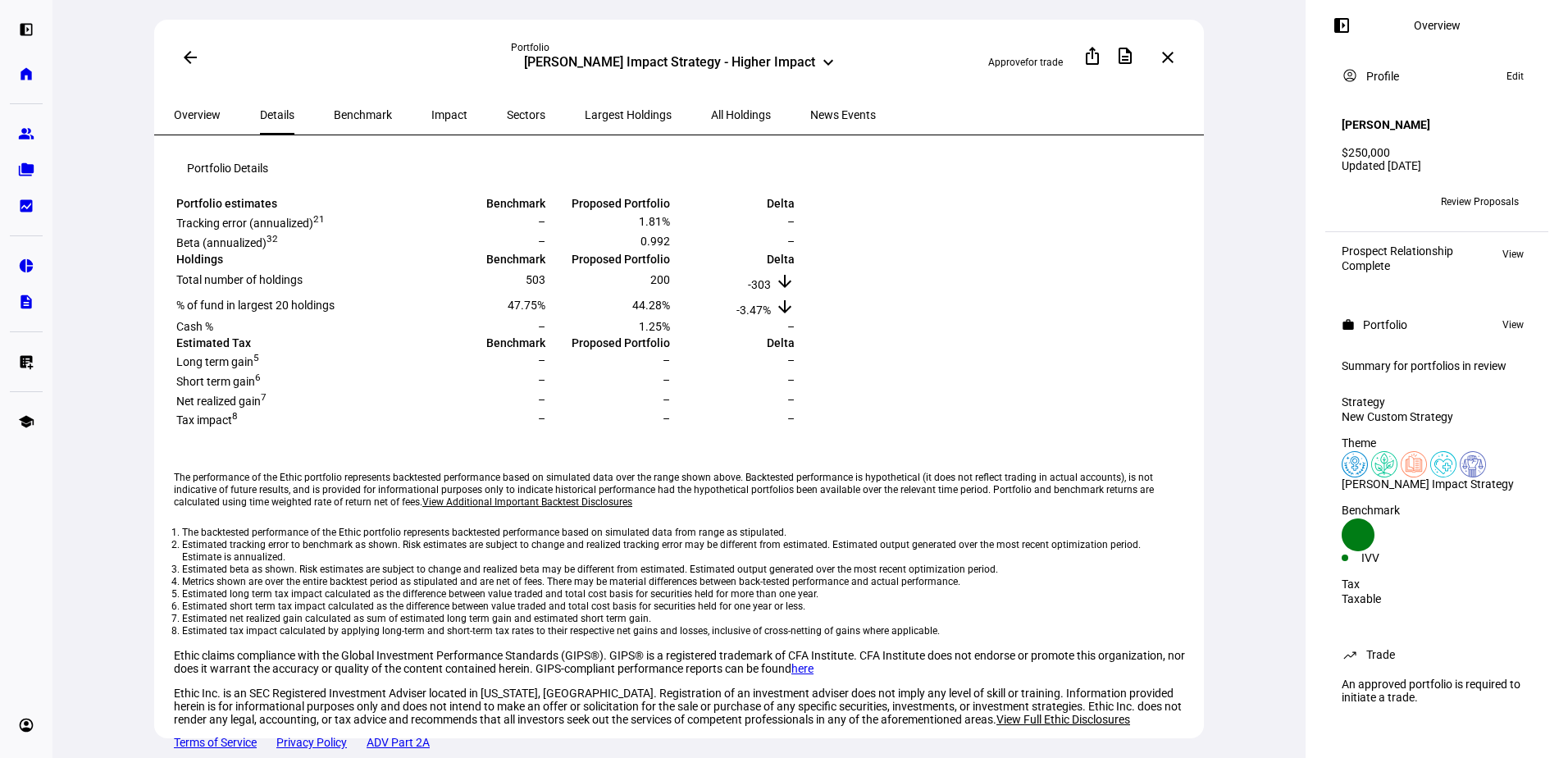
scroll to position [328, 0]
click at [186, 56] on mat-icon "arrow_back" at bounding box center [190, 57] width 20 height 20
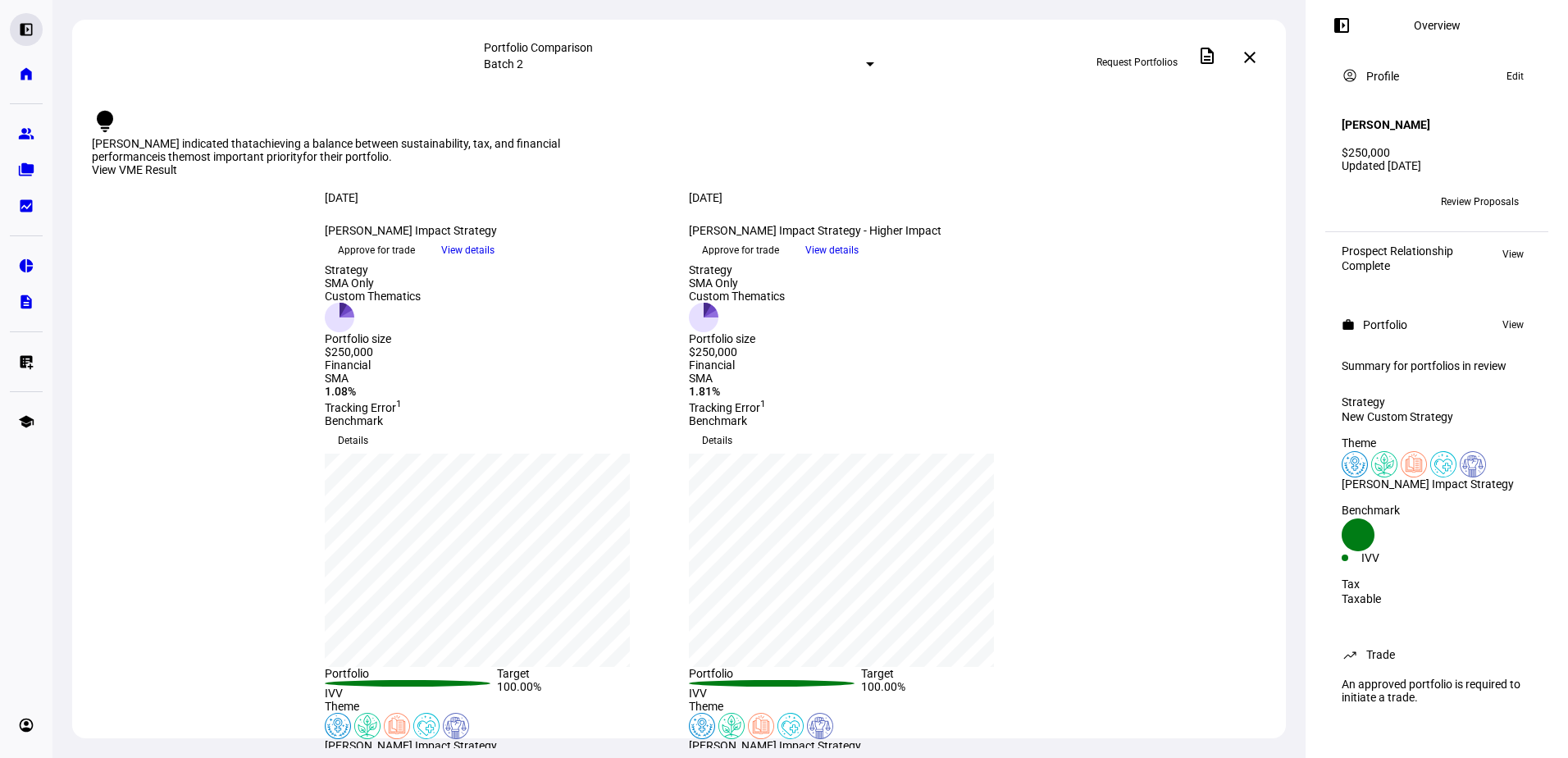
click at [41, 34] on div "left_panel_open" at bounding box center [26, 29] width 33 height 33
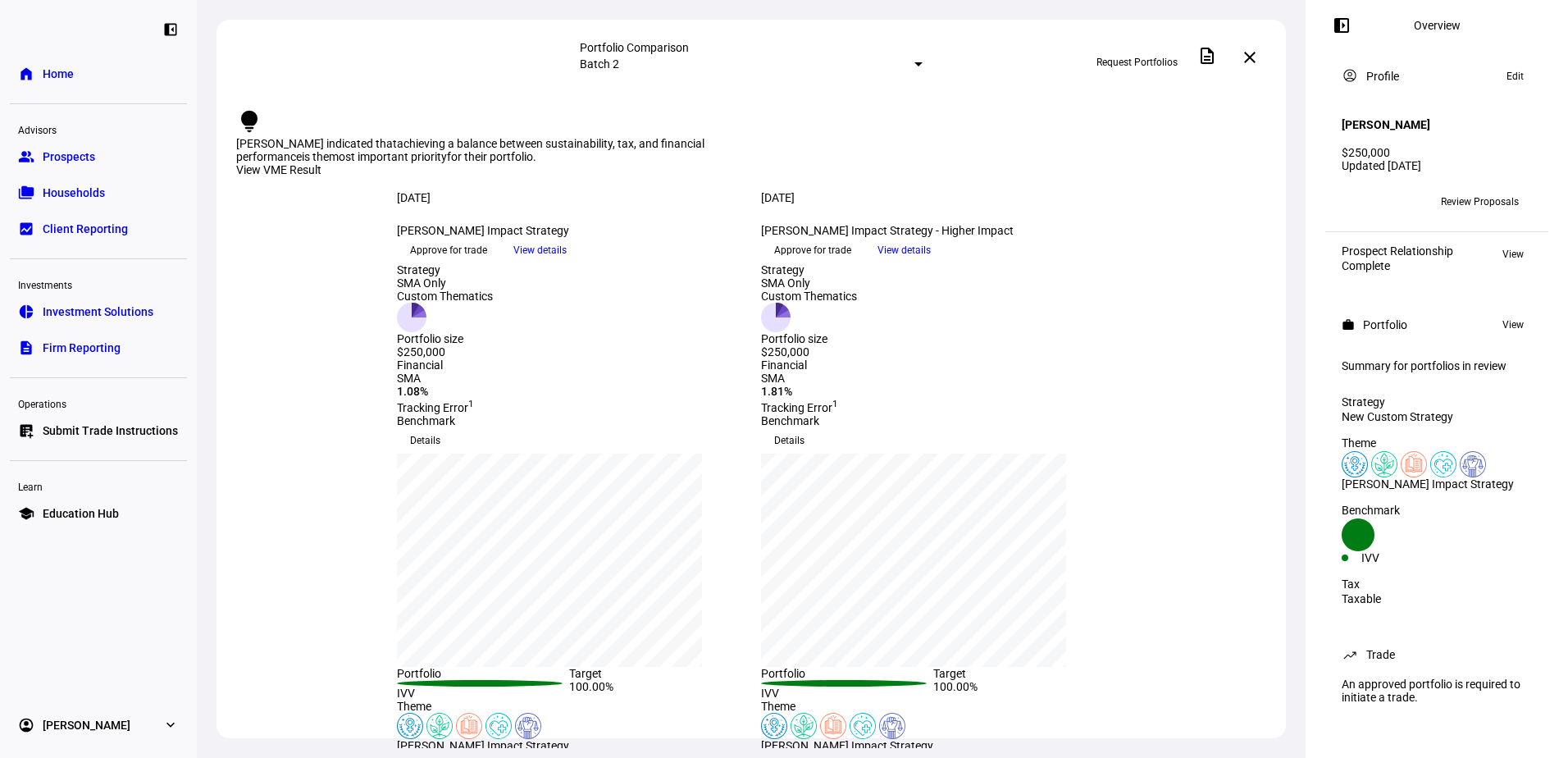
click at [108, 717] on link "account_circle [PERSON_NAME] expand_more" at bounding box center [97, 725] width 177 height 33
click at [94, 714] on link "Sign Out" at bounding box center [64, 715] width 70 height 33
